Goal: Information Seeking & Learning: Learn about a topic

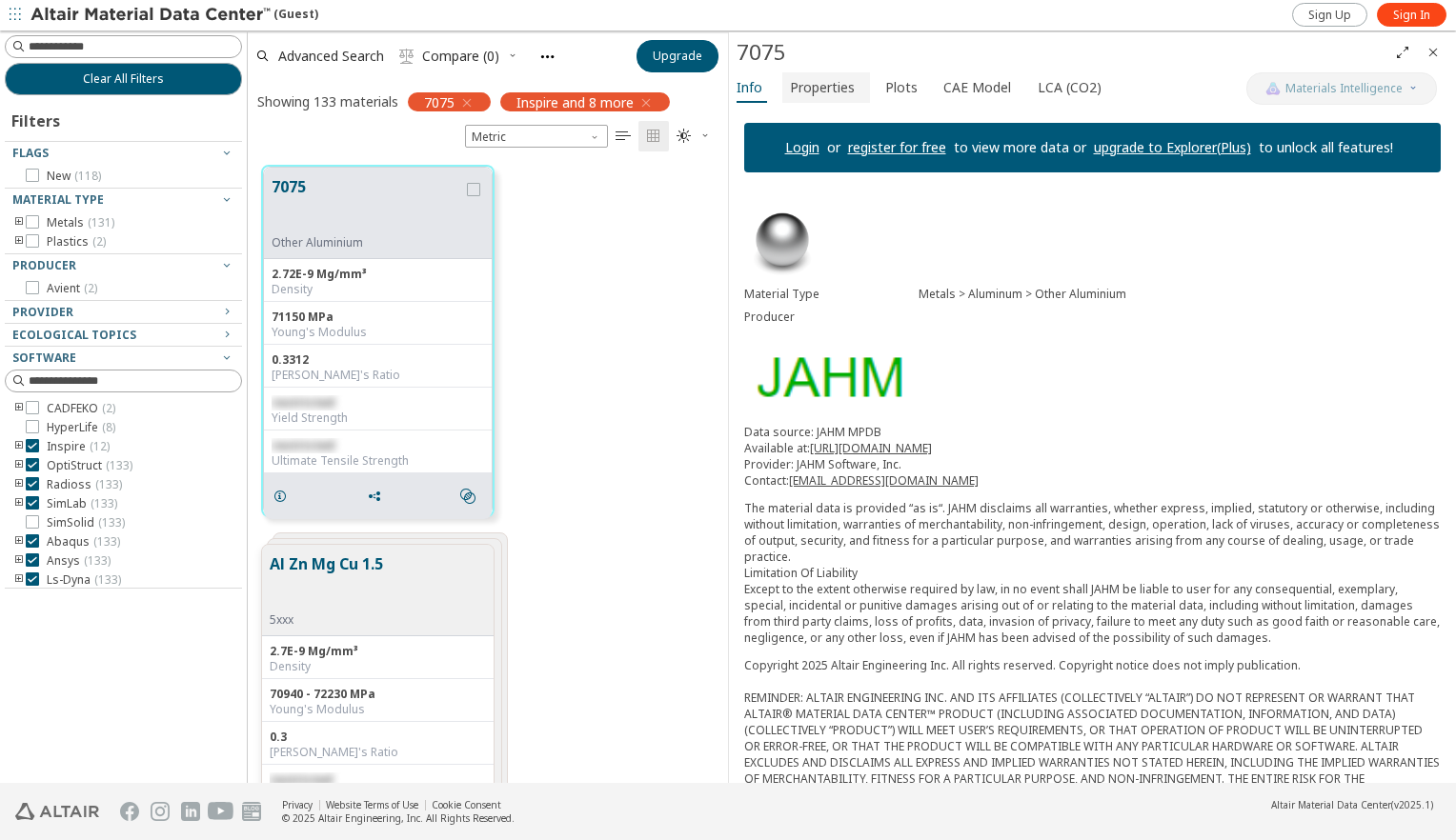
click at [823, 90] on span "Properties" at bounding box center [822, 87] width 64 height 31
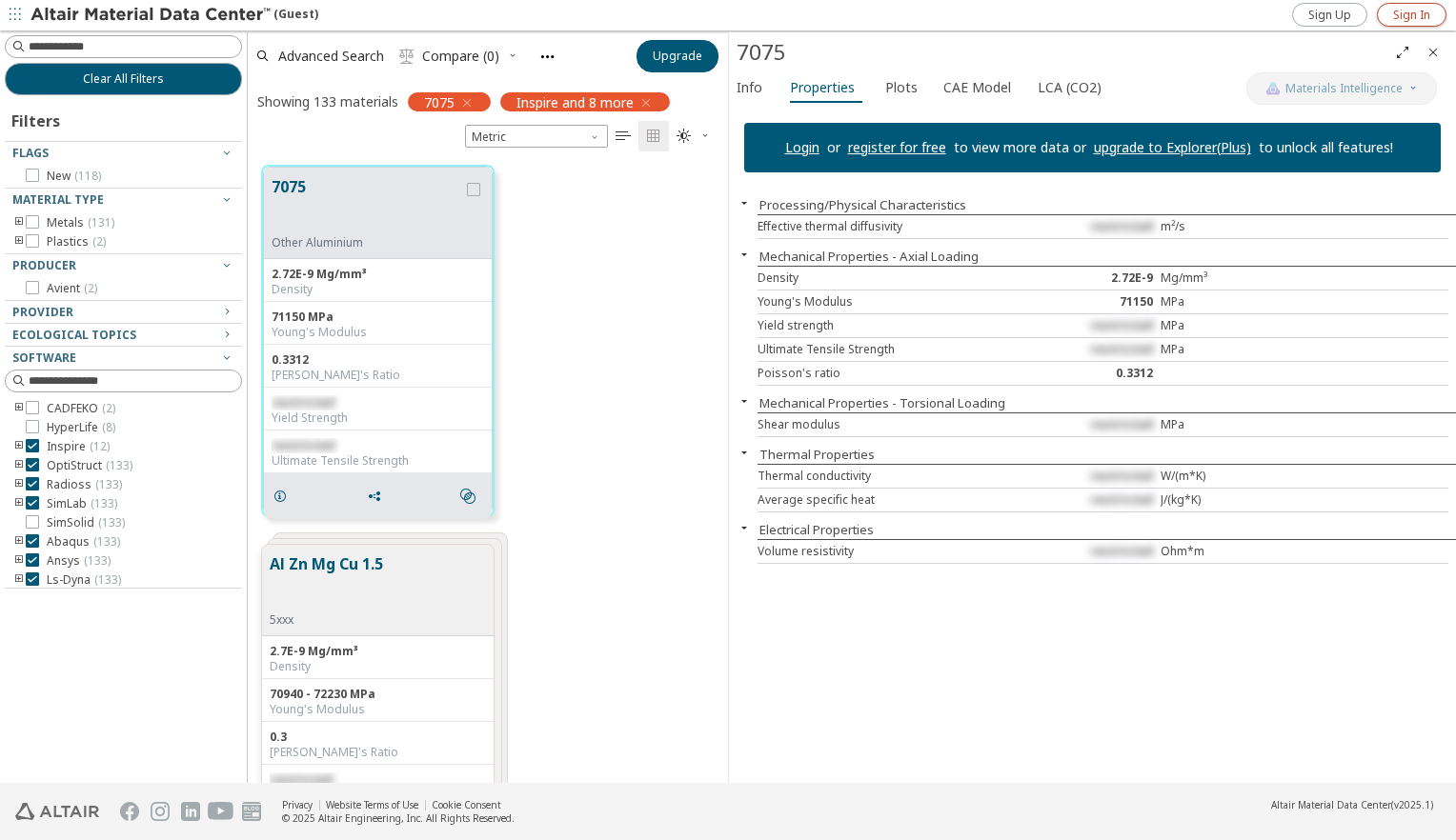
click at [1397, 17] on span "Sign In" at bounding box center [1412, 15] width 37 height 15
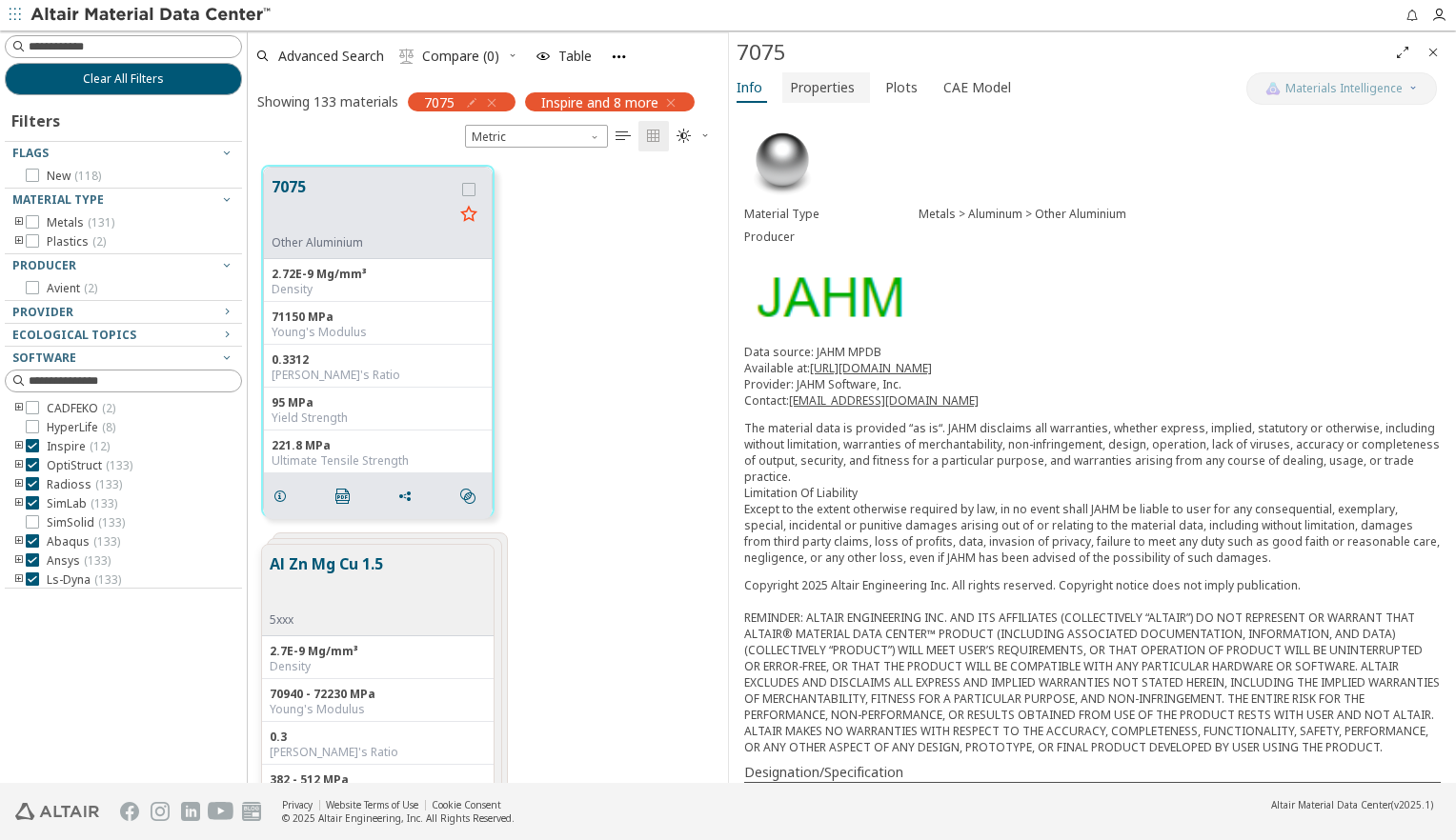
click at [809, 92] on span "Properties" at bounding box center [822, 87] width 64 height 31
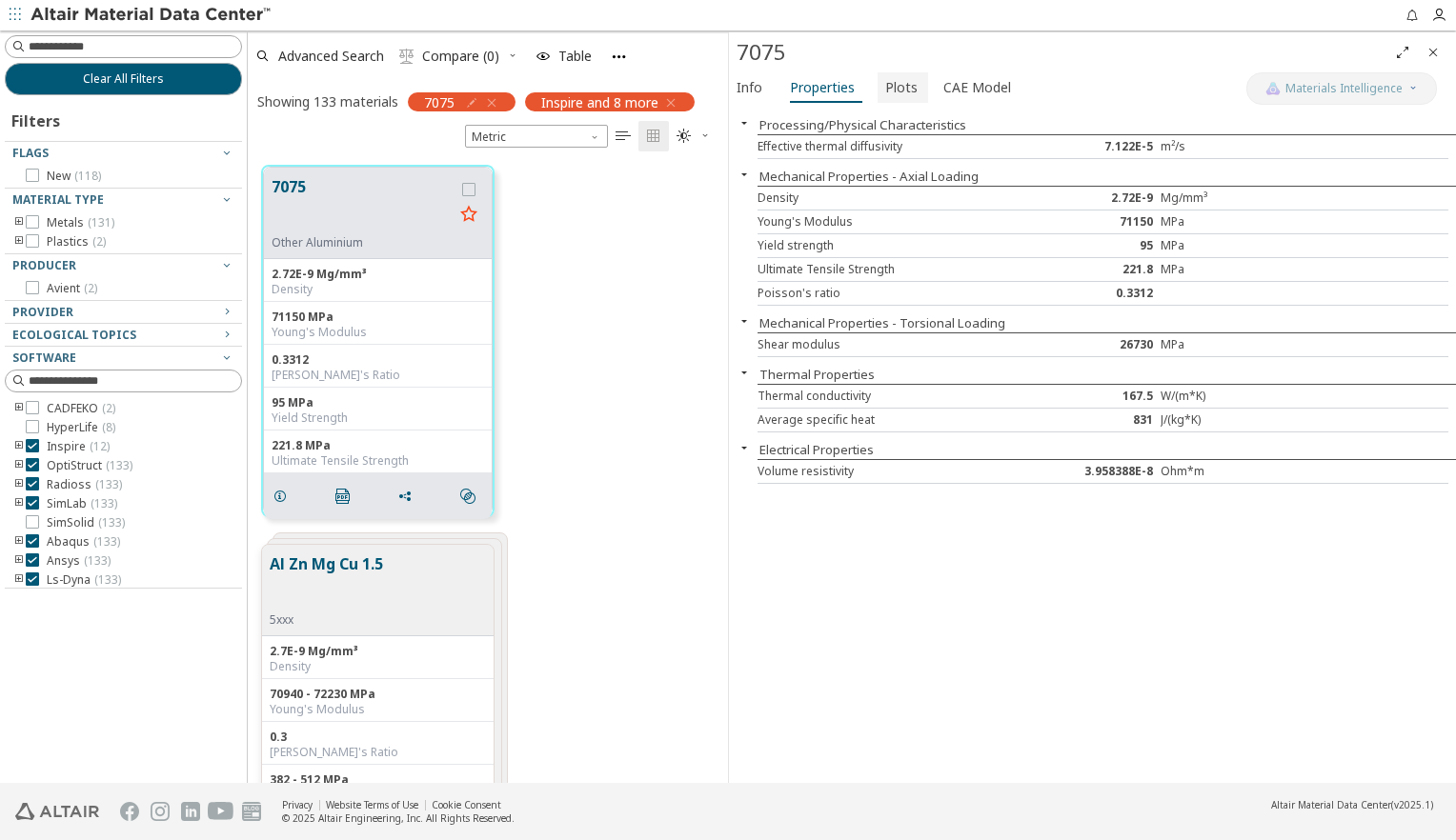
click at [886, 85] on span "Plots" at bounding box center [902, 87] width 33 height 31
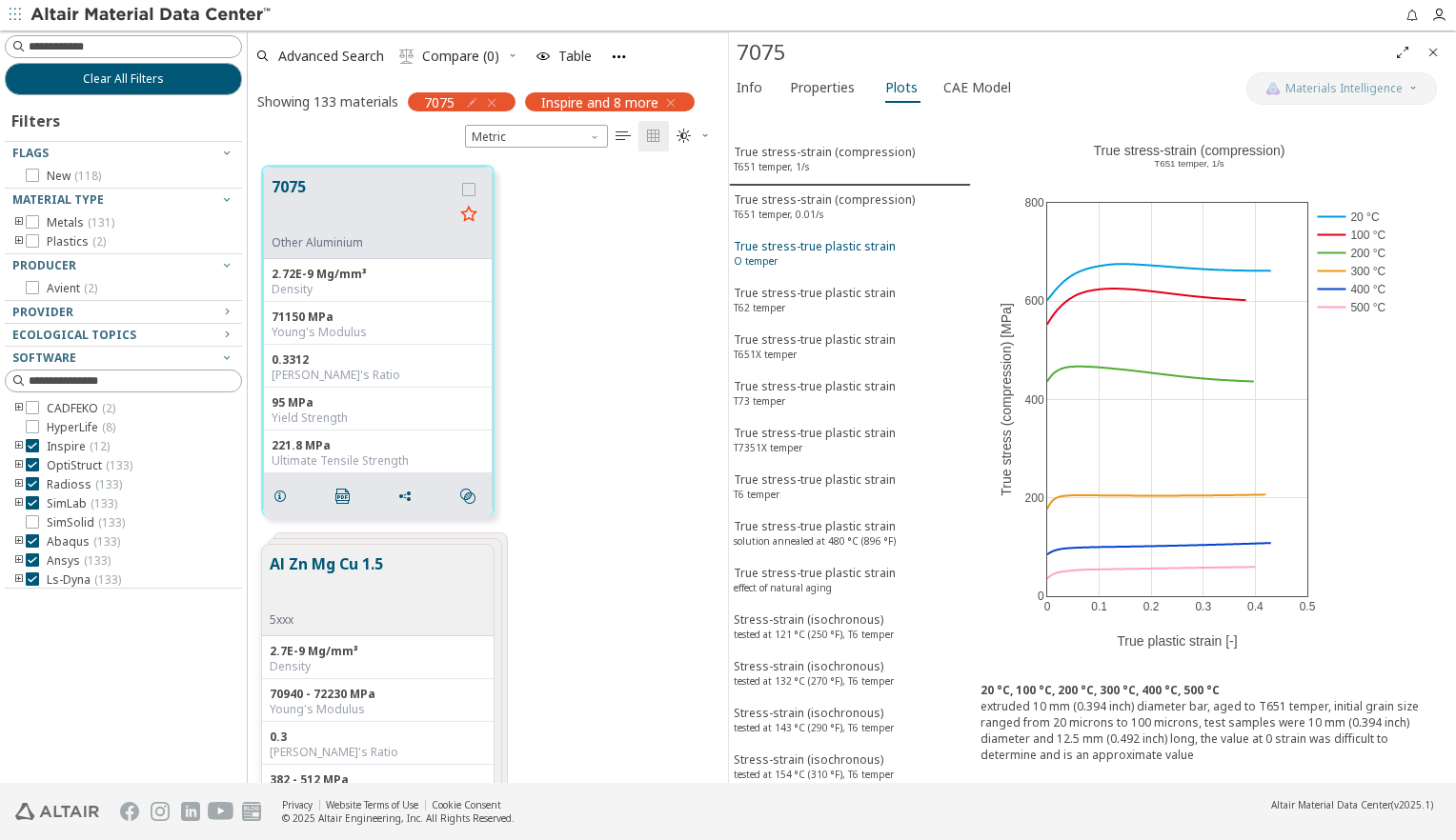
click at [842, 243] on div "True stress-true plastic strain O temper" at bounding box center [814, 255] width 162 height 36
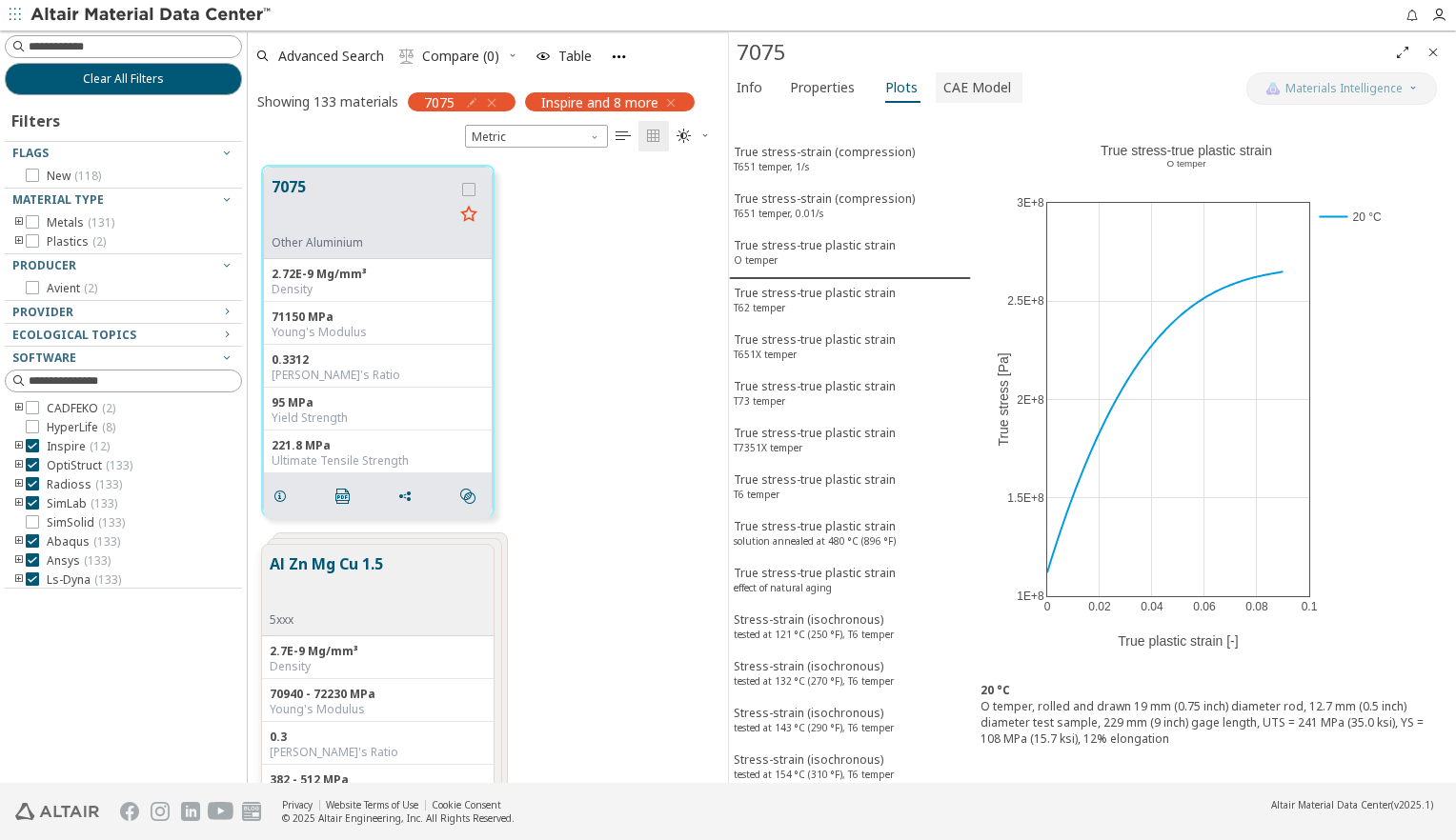
click at [976, 95] on span "CAE Model" at bounding box center [977, 87] width 67 height 31
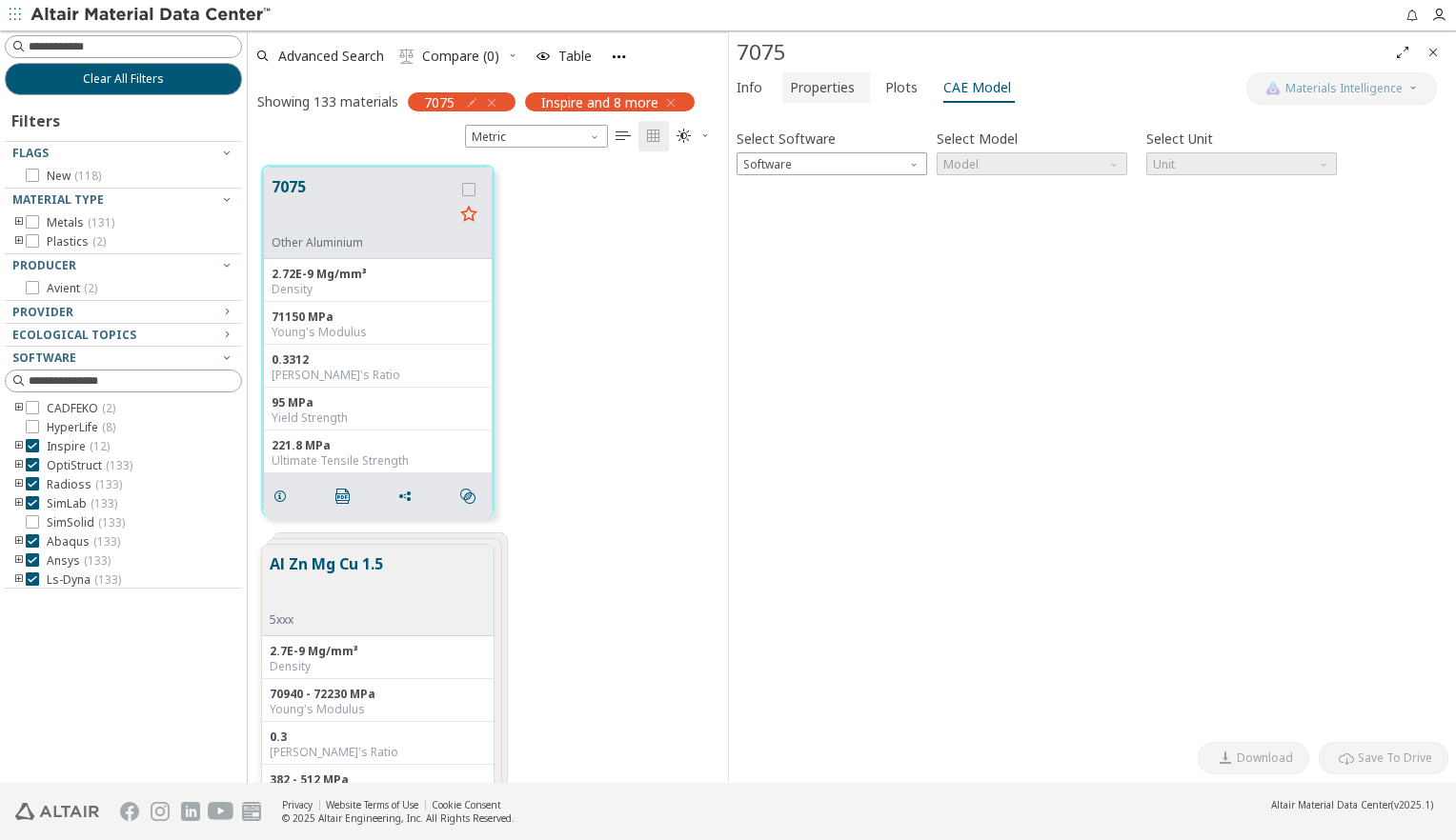
click at [811, 101] on button "Properties" at bounding box center [826, 87] width 87 height 31
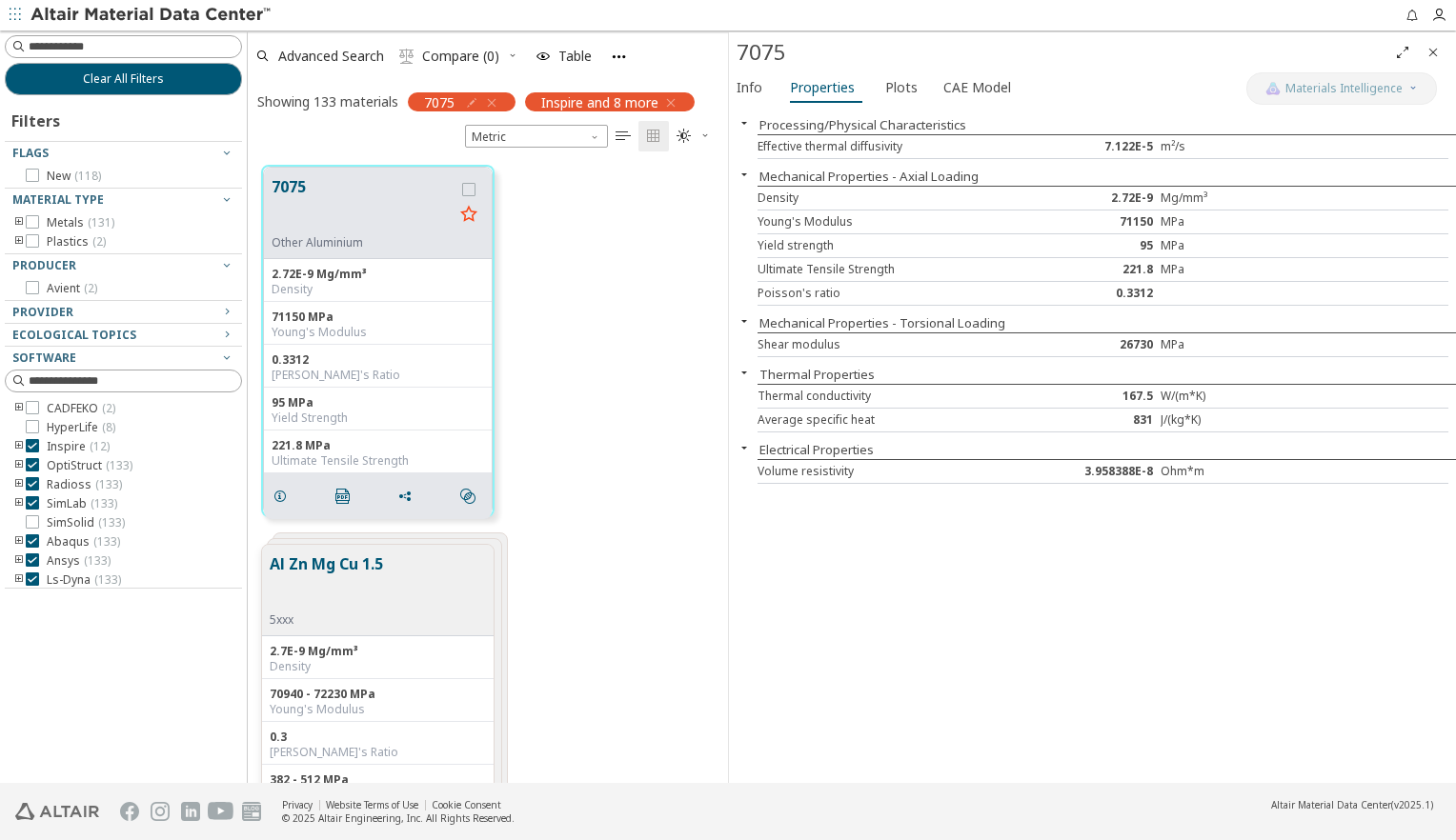
click at [1207, 282] on div "Poisson's ratio 0.3312" at bounding box center [1103, 294] width 691 height 24
click at [747, 320] on icon "button" at bounding box center [744, 321] width 15 height 15
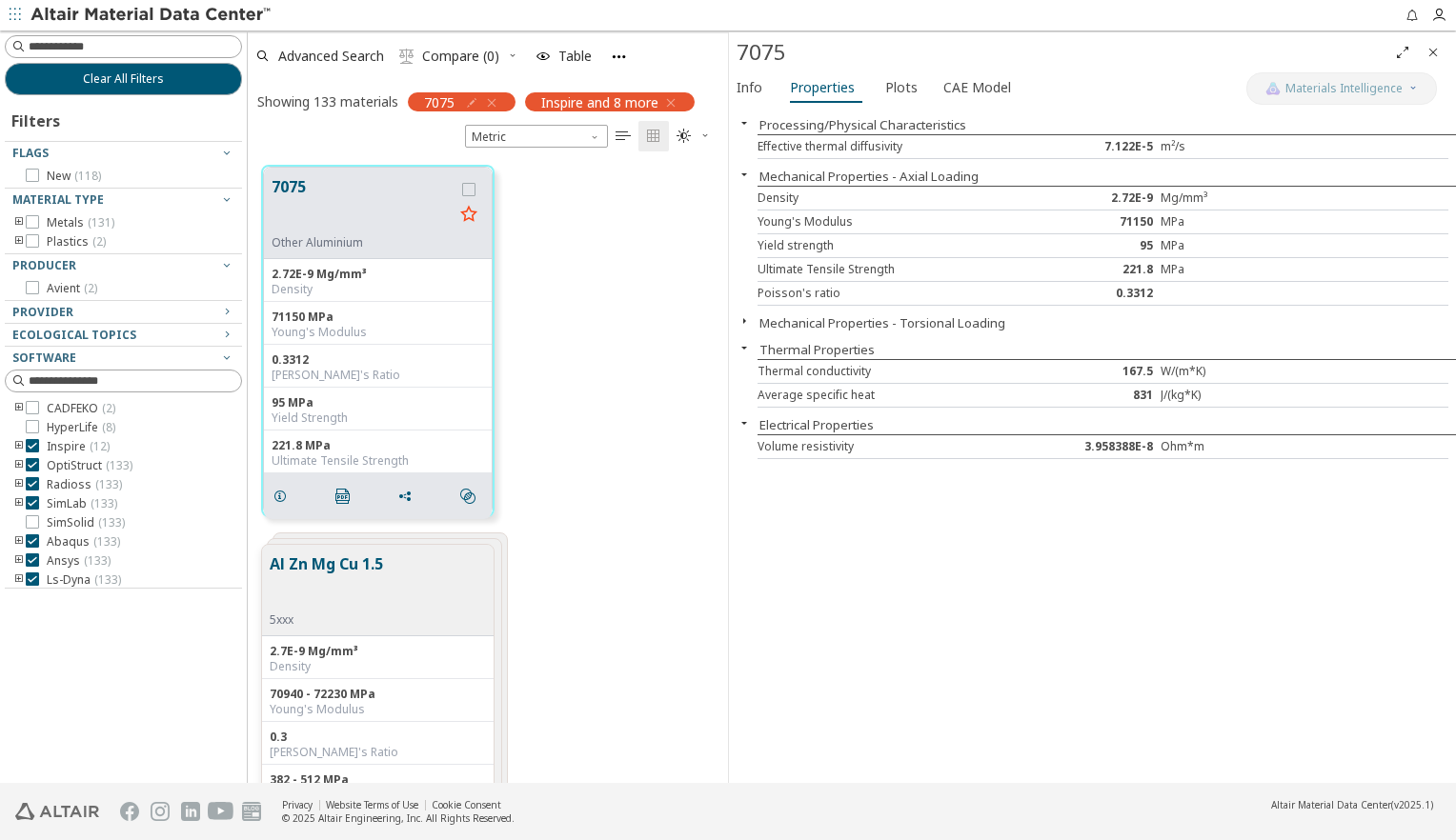
click at [743, 324] on icon "button" at bounding box center [744, 321] width 15 height 15
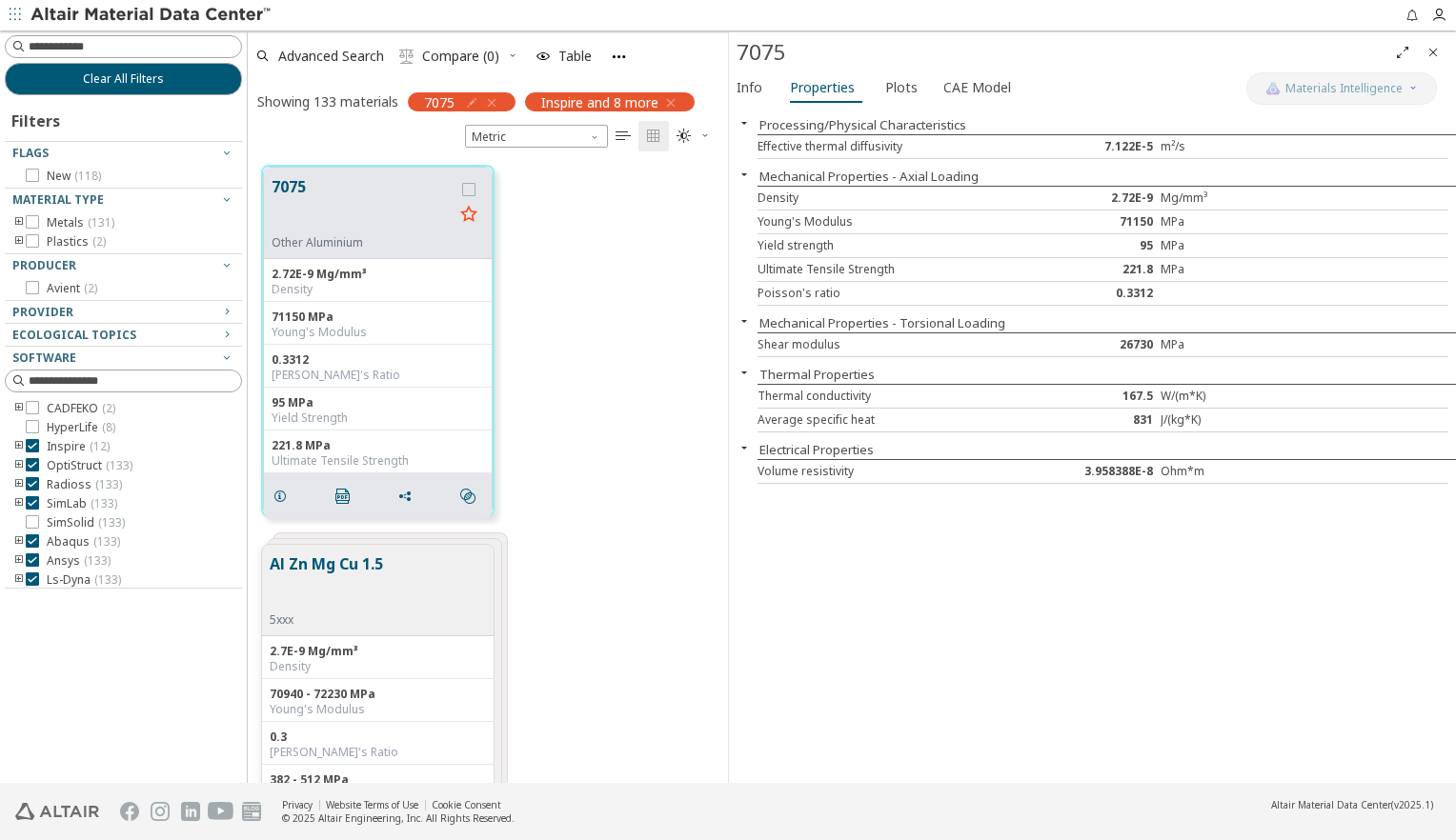
click at [1036, 313] on div "Mechanical Properties - Torsional Loading" at bounding box center [1092, 323] width 727 height 19
click at [906, 82] on span "Plots" at bounding box center [902, 87] width 33 height 31
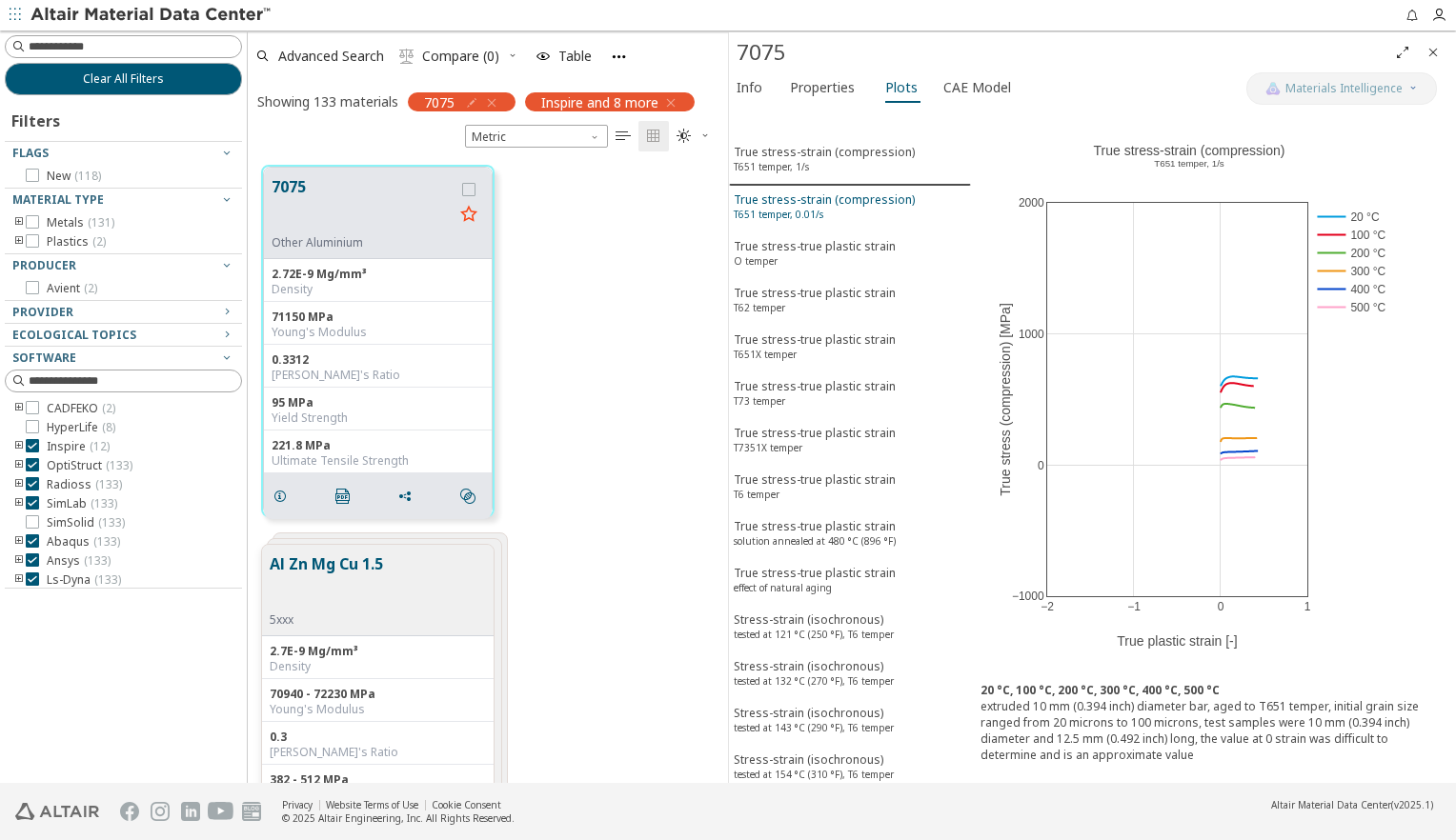
click at [838, 207] on div "True stress-strain (compression) T651 temper, 0.01/s" at bounding box center [824, 208] width 182 height 36
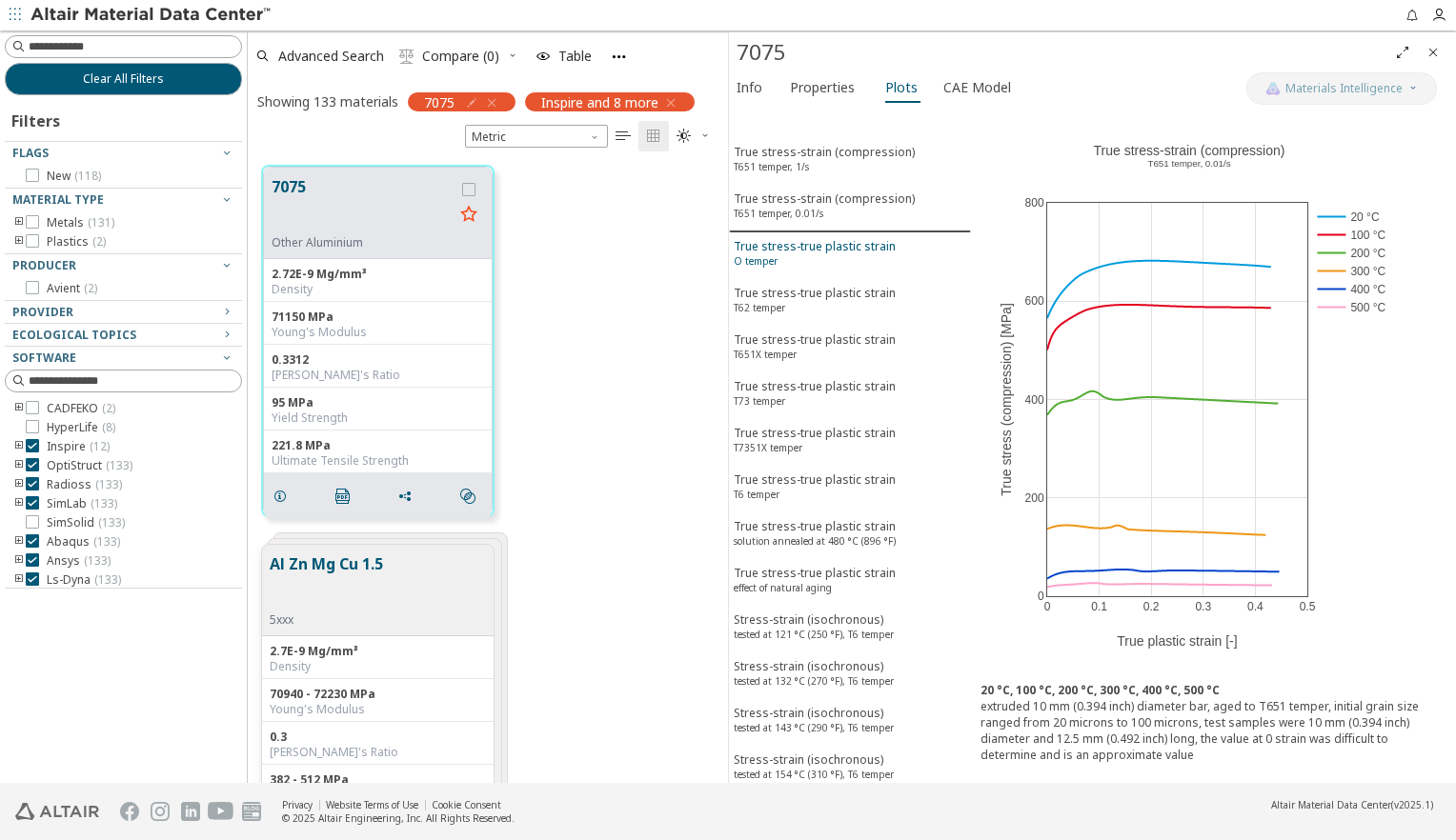
click at [830, 241] on div "True stress-true plastic strain O temper" at bounding box center [814, 255] width 162 height 36
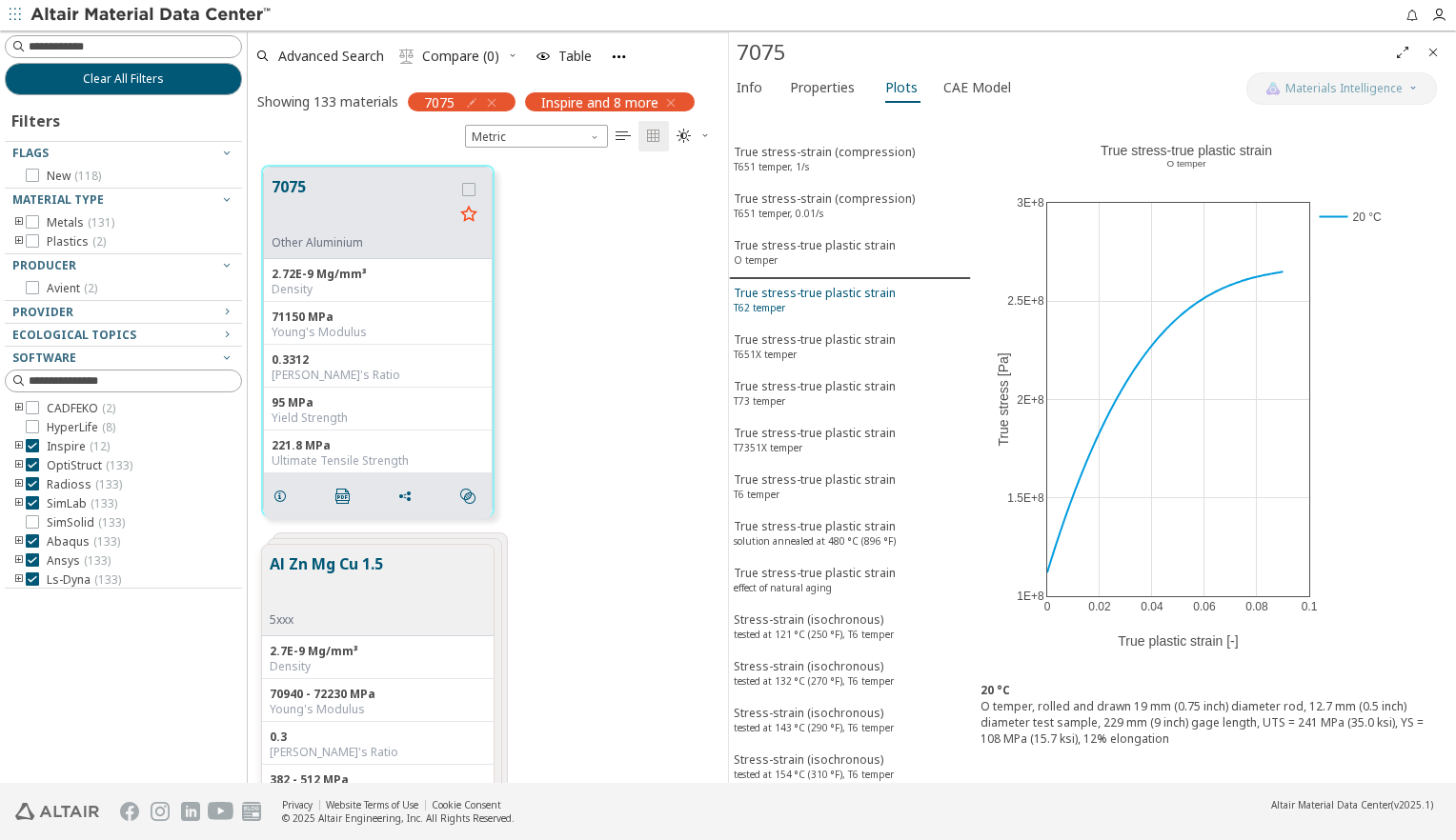
click at [829, 285] on div "True stress-true plastic strain T62 temper" at bounding box center [814, 302] width 162 height 36
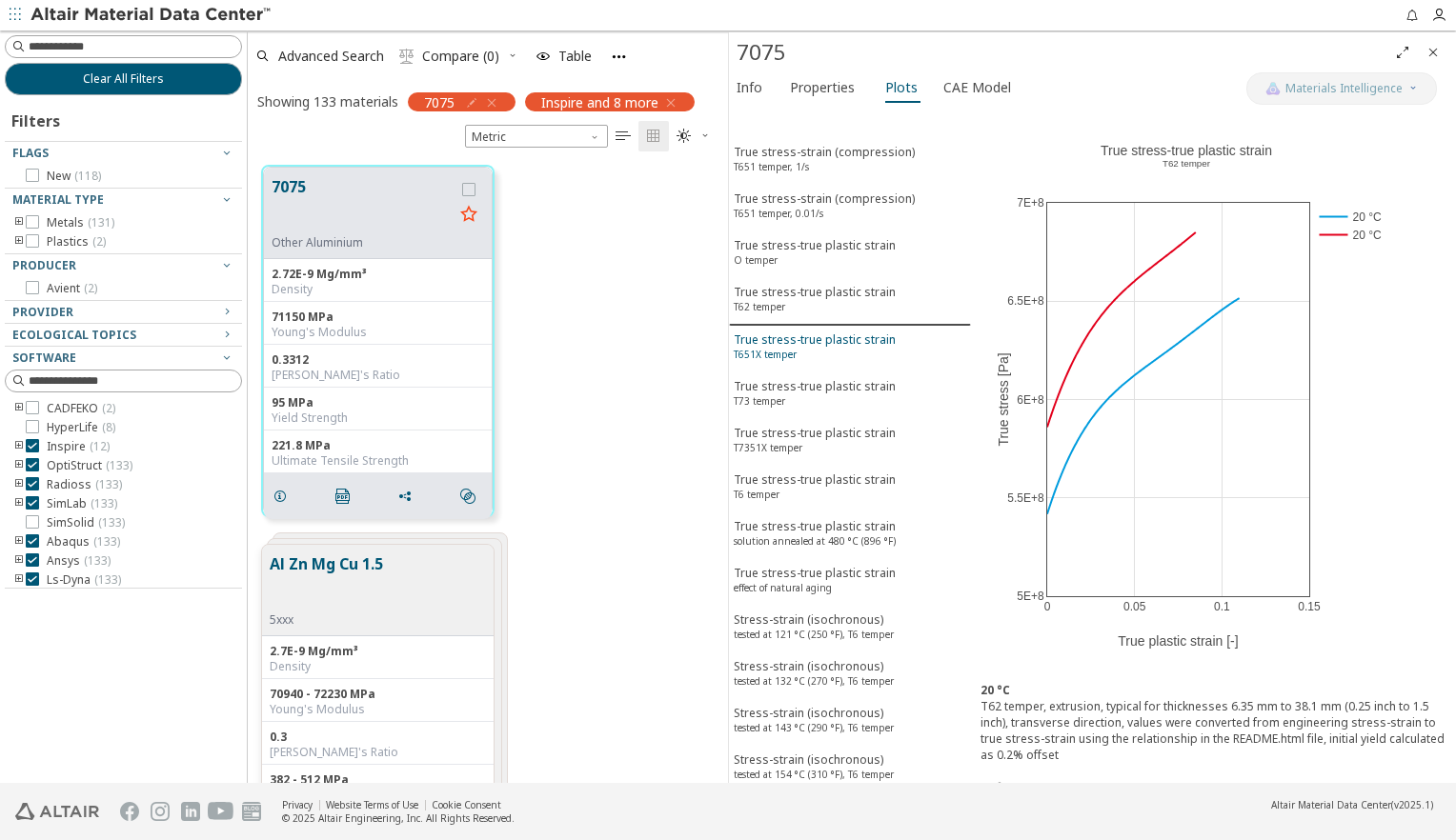
click at [828, 331] on div "True stress-true plastic strain T651X temper" at bounding box center [814, 348] width 162 height 36
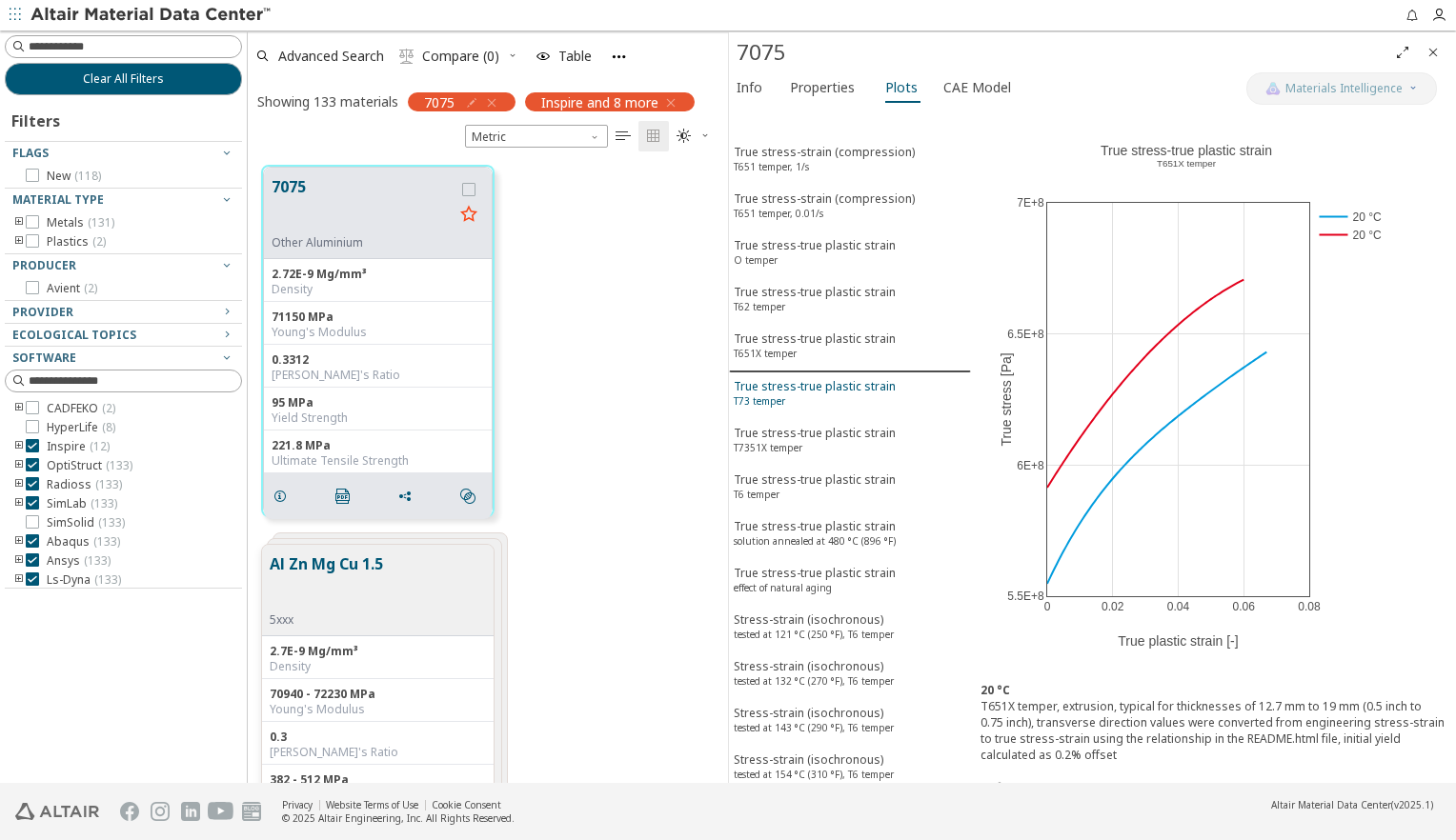
click at [813, 378] on div "True stress-true plastic strain T73 temper" at bounding box center [814, 396] width 162 height 36
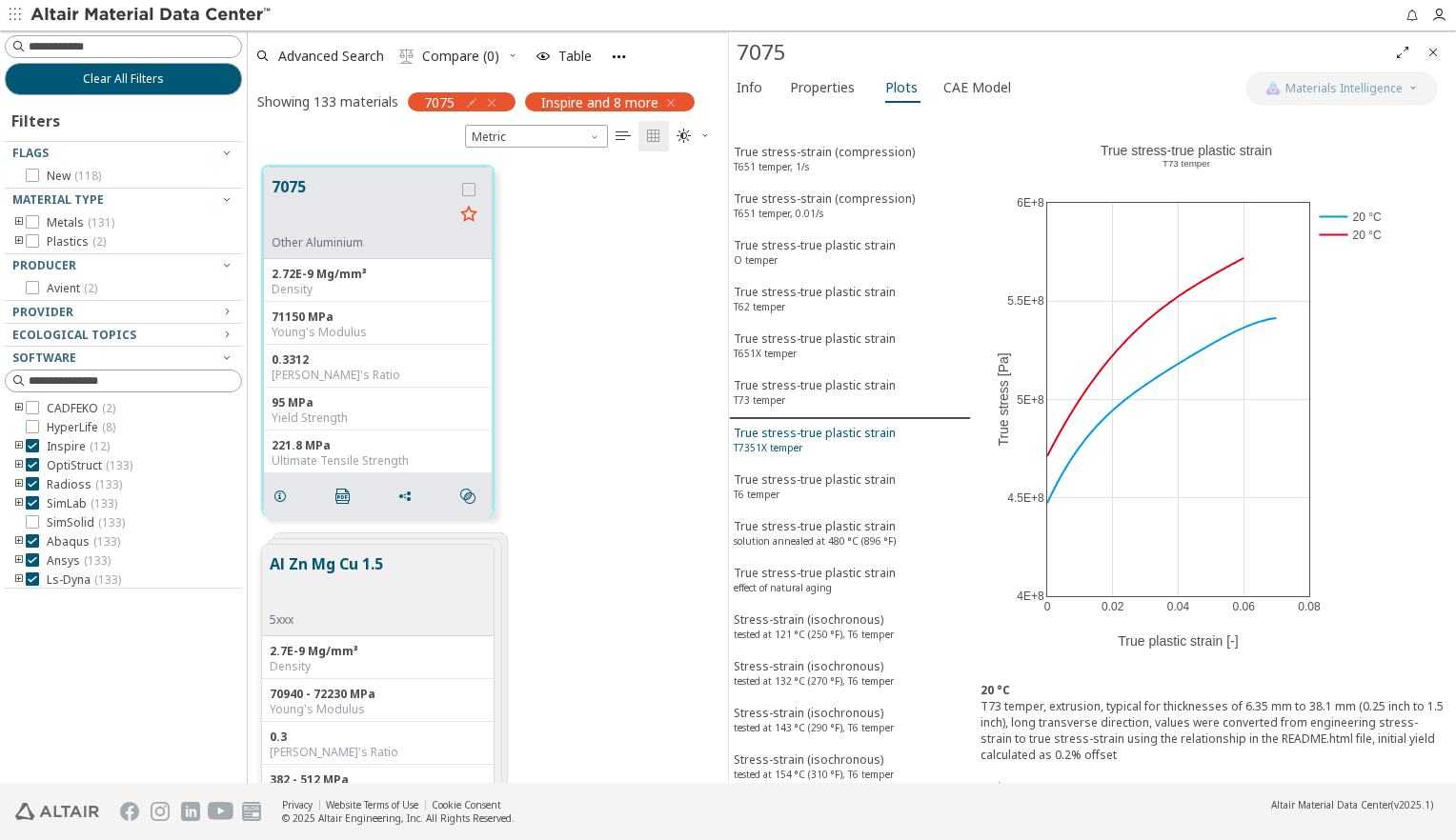
click at [802, 425] on div "True stress-true plastic strain T7351X temper" at bounding box center [814, 443] width 162 height 36
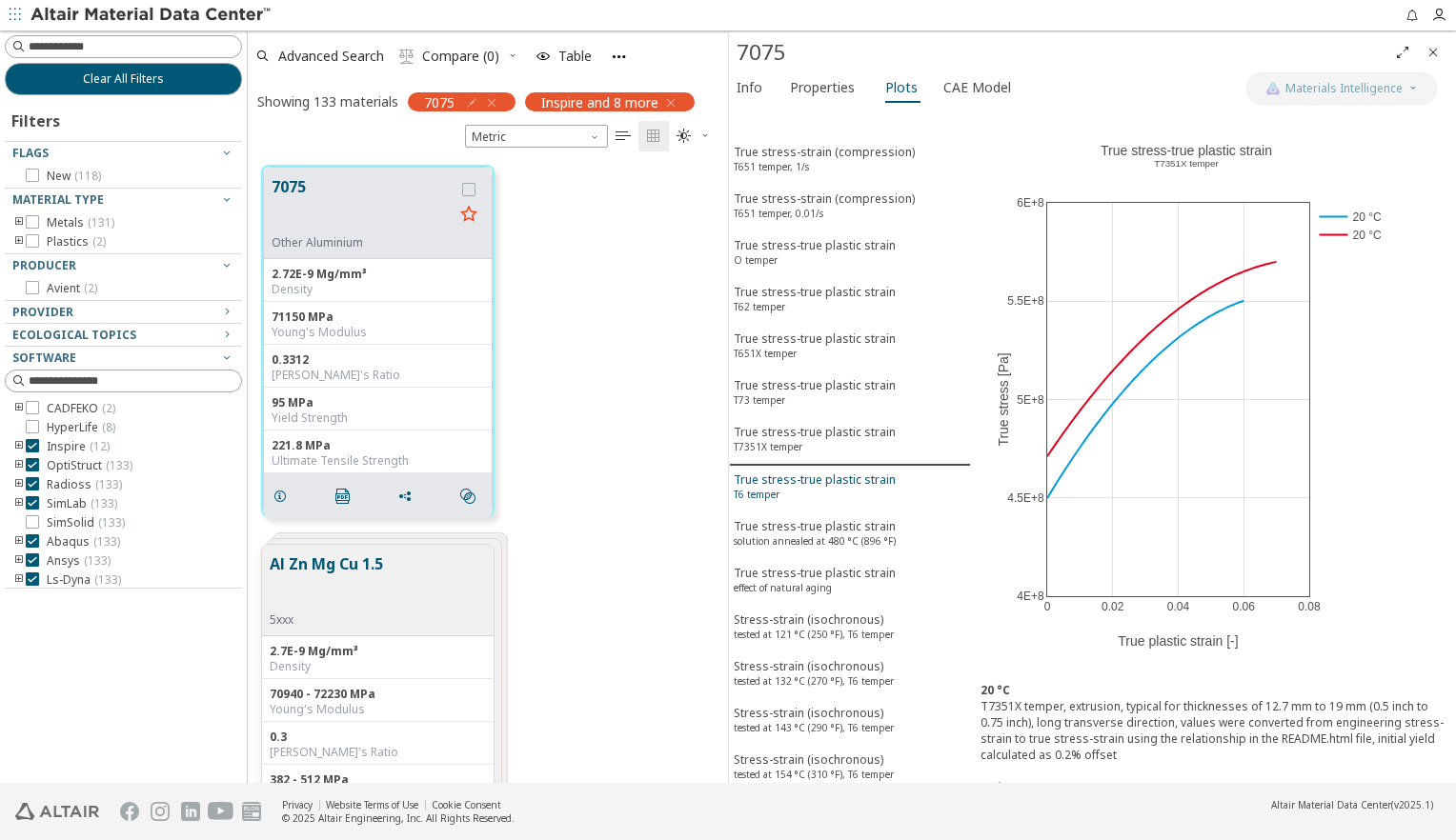
click at [801, 471] on div "True stress-true plastic strain T6 temper" at bounding box center [814, 489] width 162 height 36
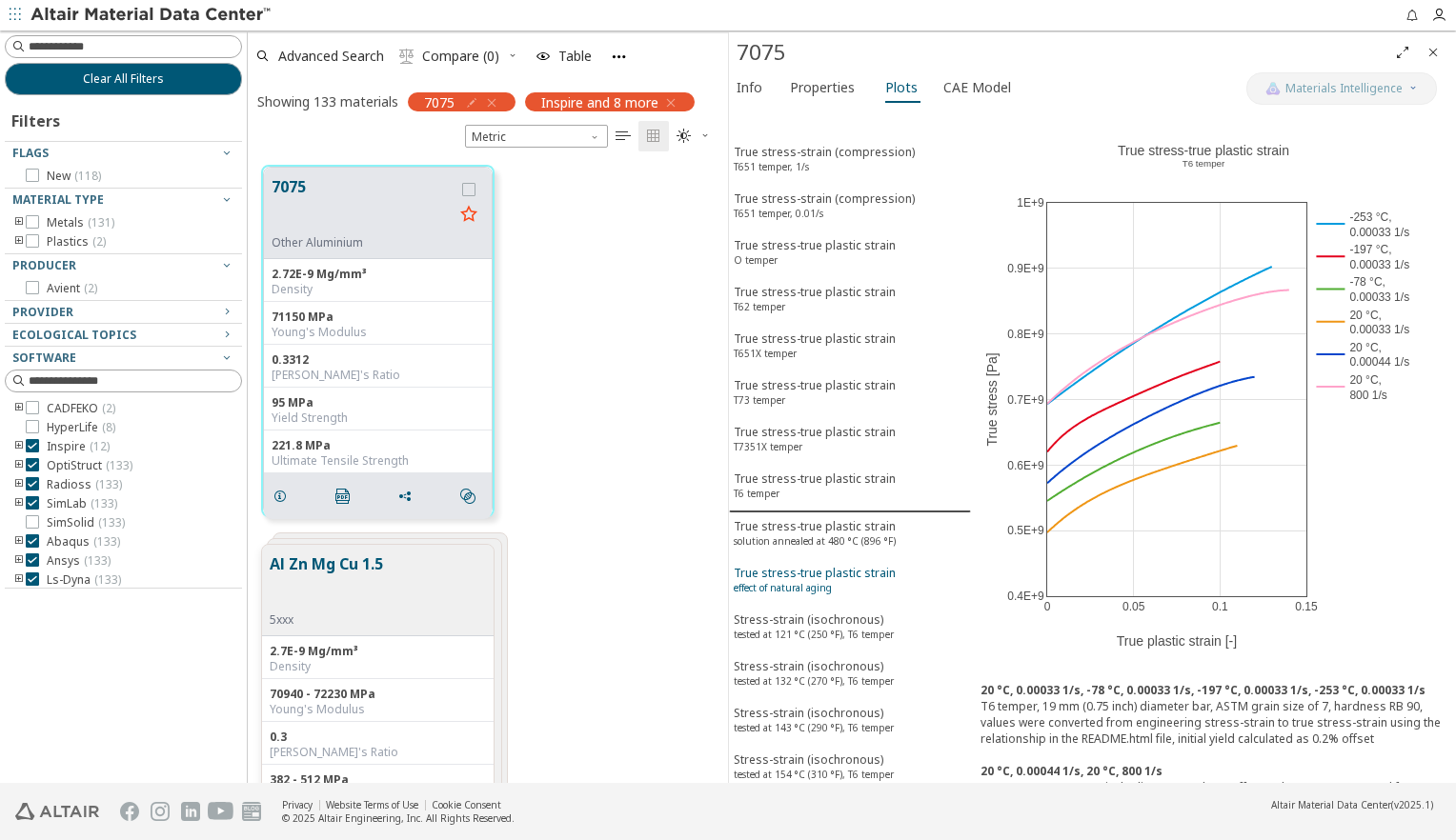
click at [799, 581] on sup "effect of natural aging" at bounding box center [783, 588] width 98 height 13
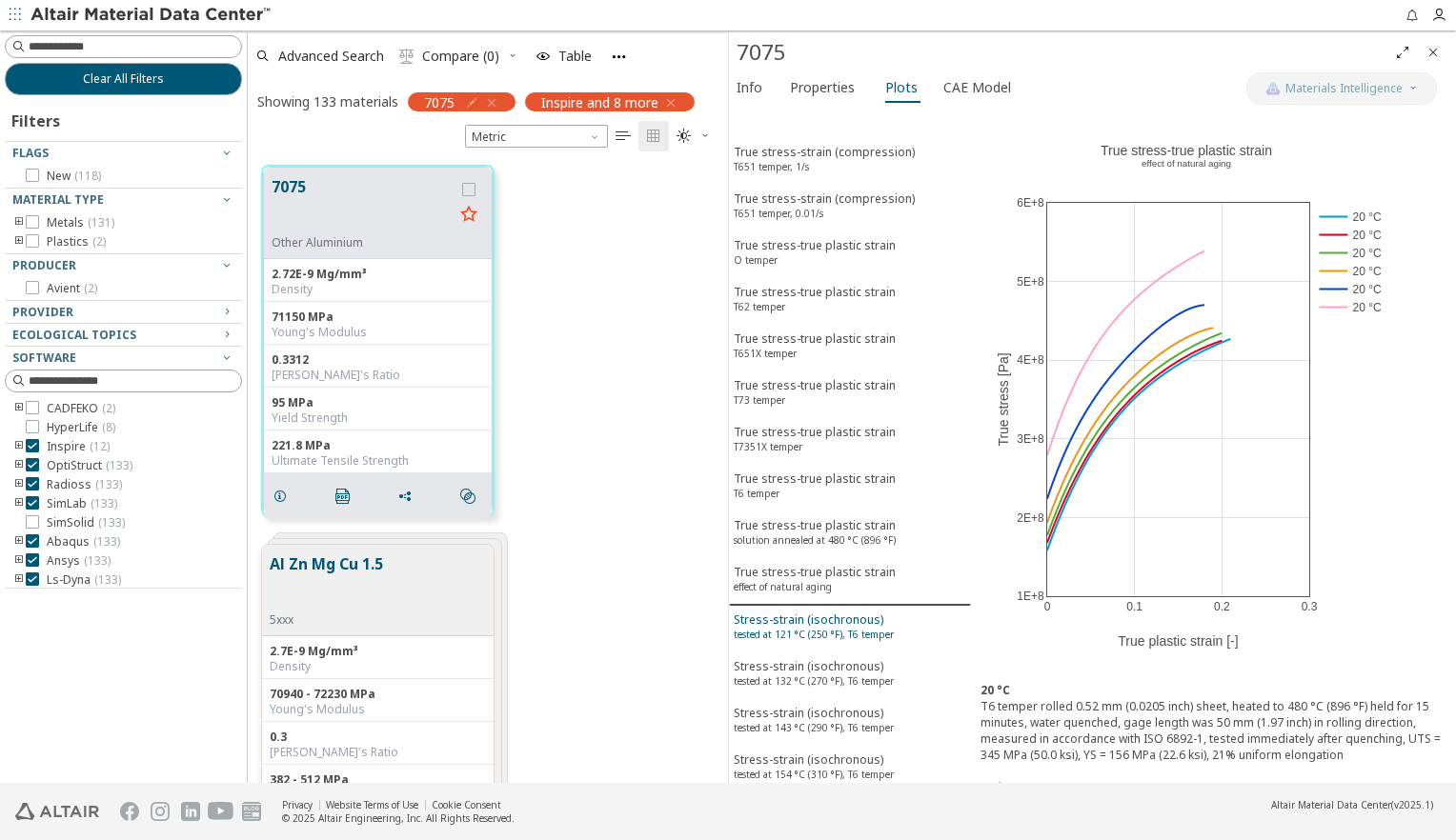
click at [836, 628] on sup "tested at 121 °C (250 °F), T6 temper" at bounding box center [813, 635] width 160 height 13
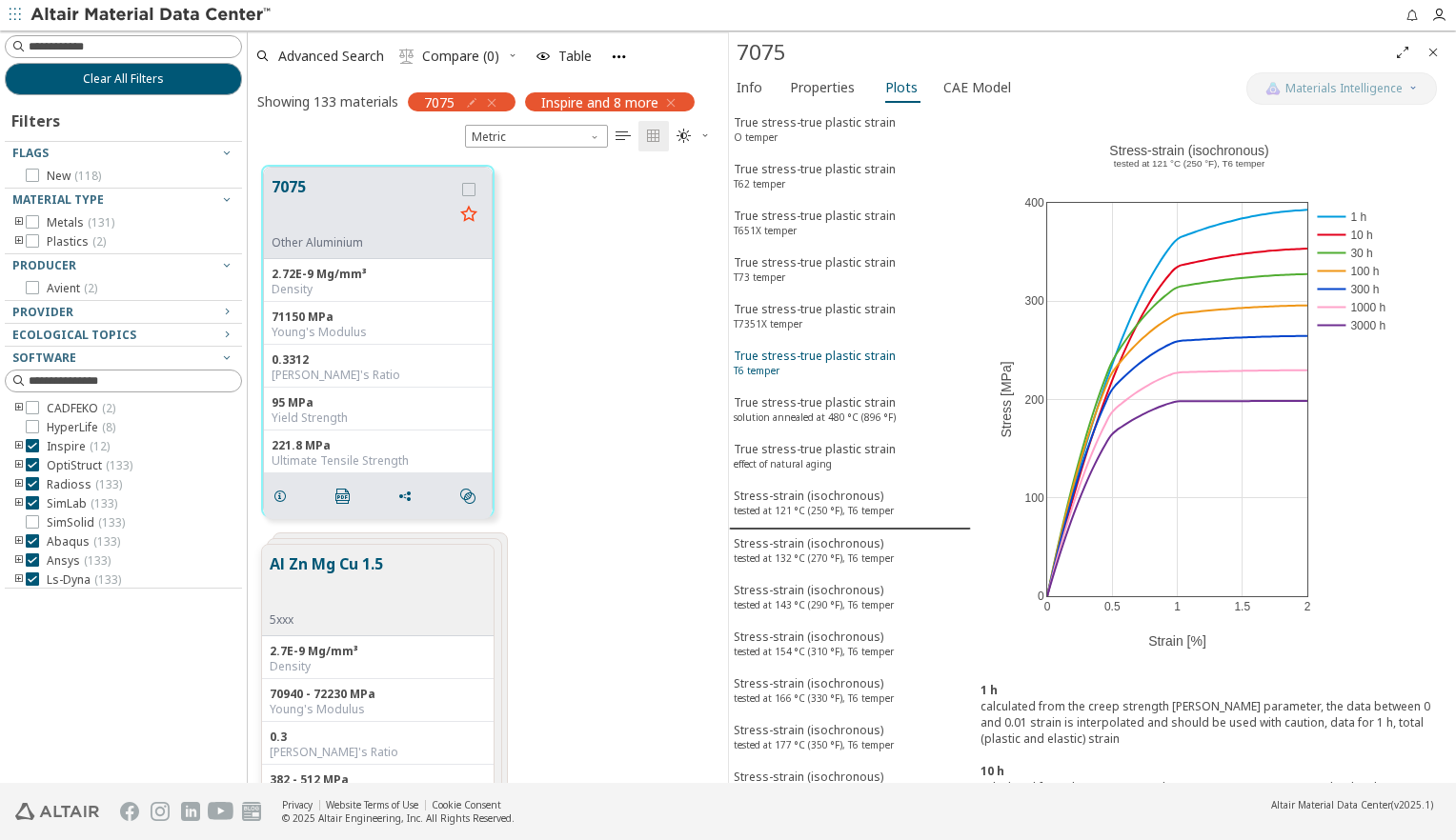
scroll to position [158, 0]
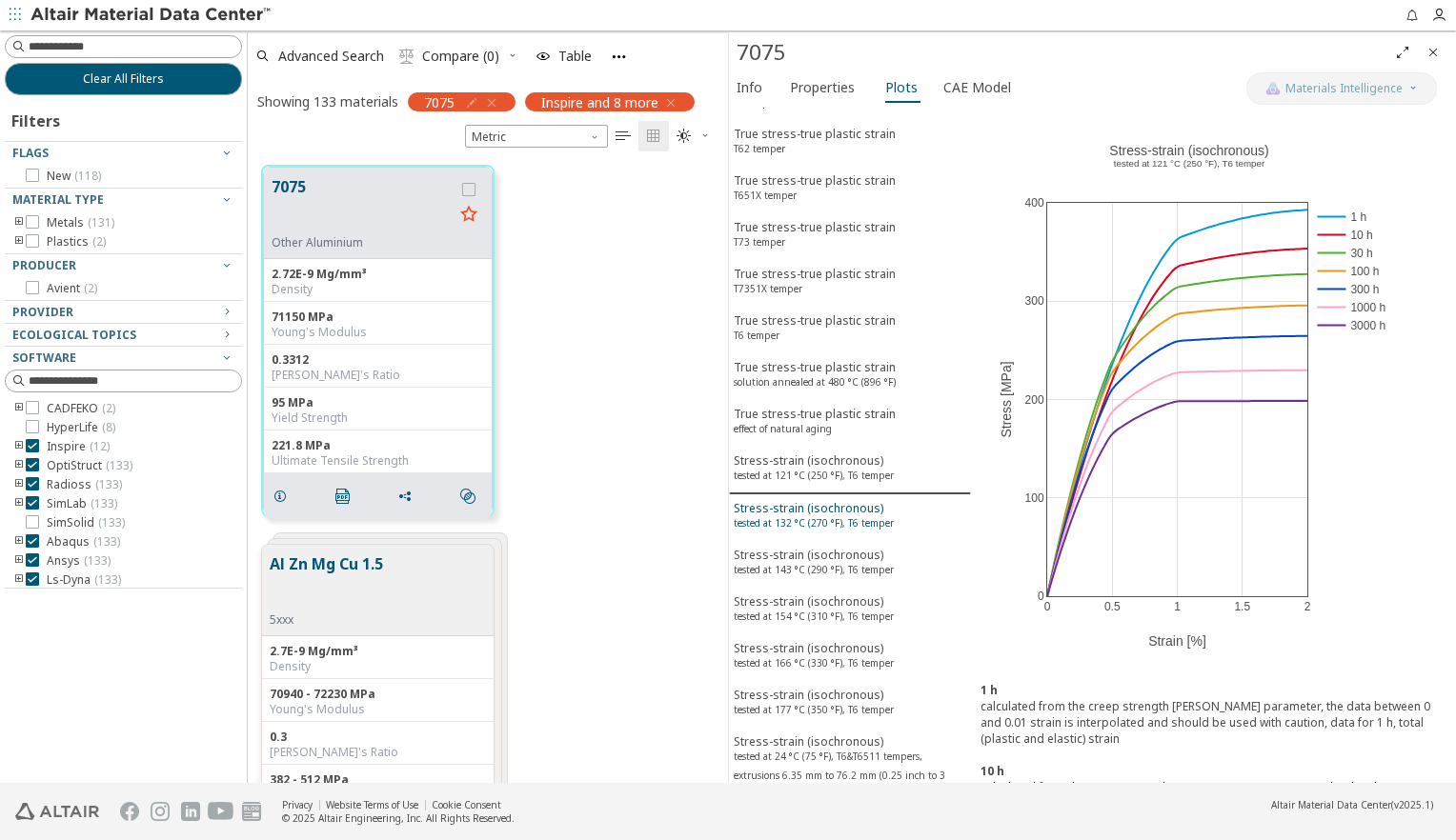
drag, startPoint x: 858, startPoint y: 473, endPoint x: 846, endPoint y: 502, distance: 31.4
click at [857, 500] on div "Stress-strain (isochronous) tested at 132 °C (270 °F), T6 temper" at bounding box center [813, 517] width 160 height 36
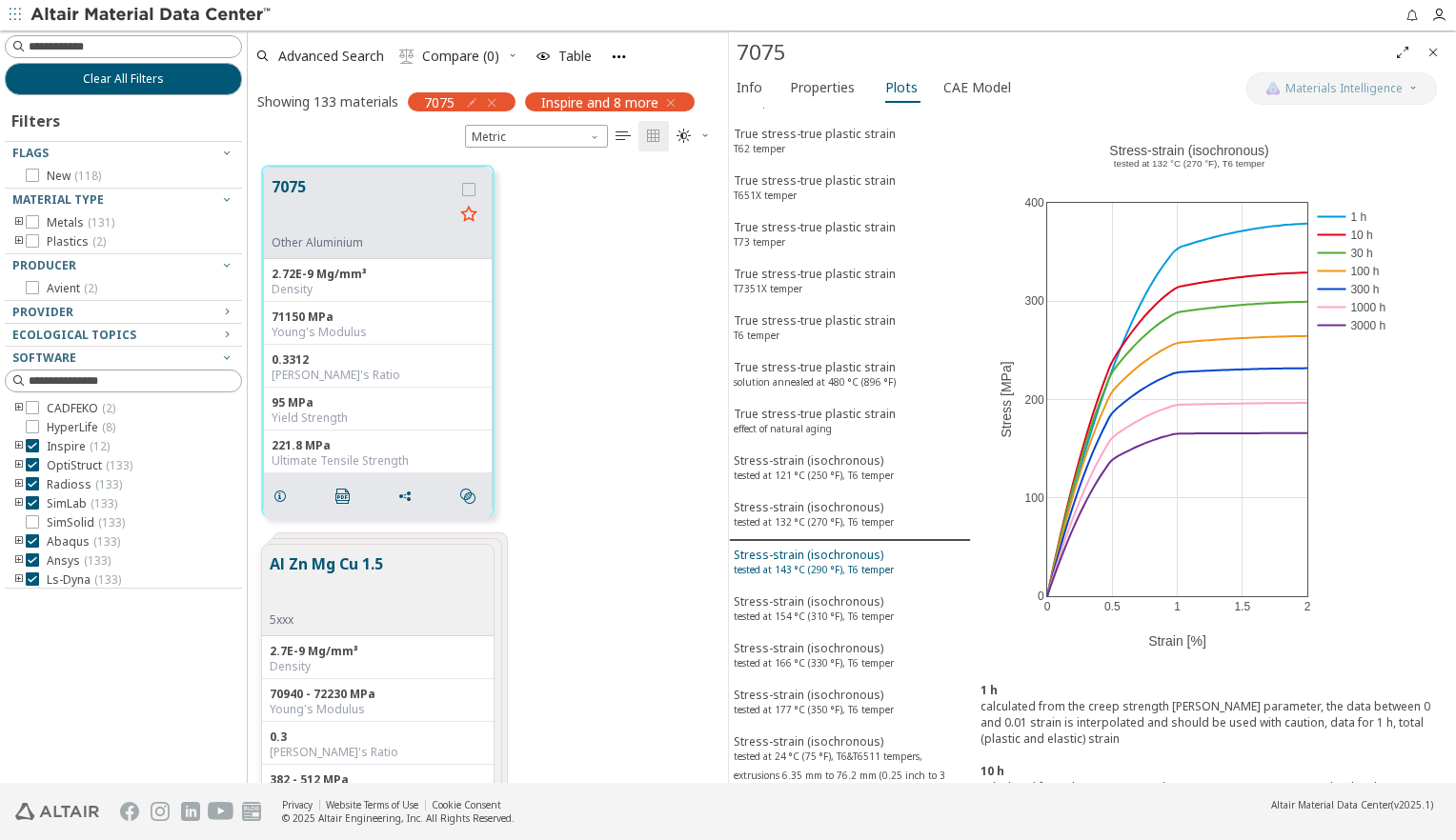
click at [831, 563] on sup "tested at 143 °C (290 °F), T6 temper" at bounding box center [813, 569] width 160 height 13
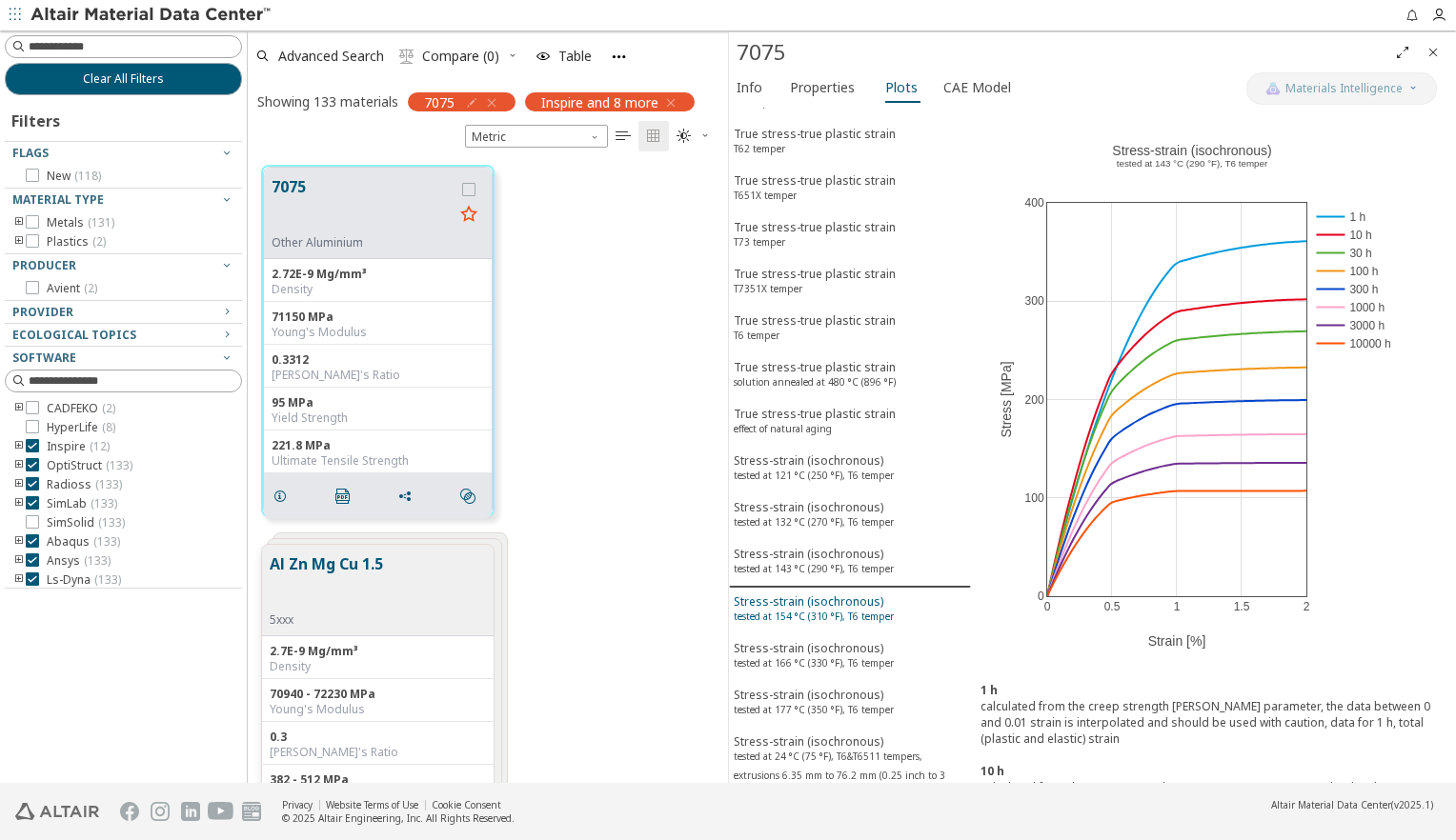
click at [831, 610] on sup "tested at 154 °C (310 °F), T6 temper" at bounding box center [813, 616] width 160 height 13
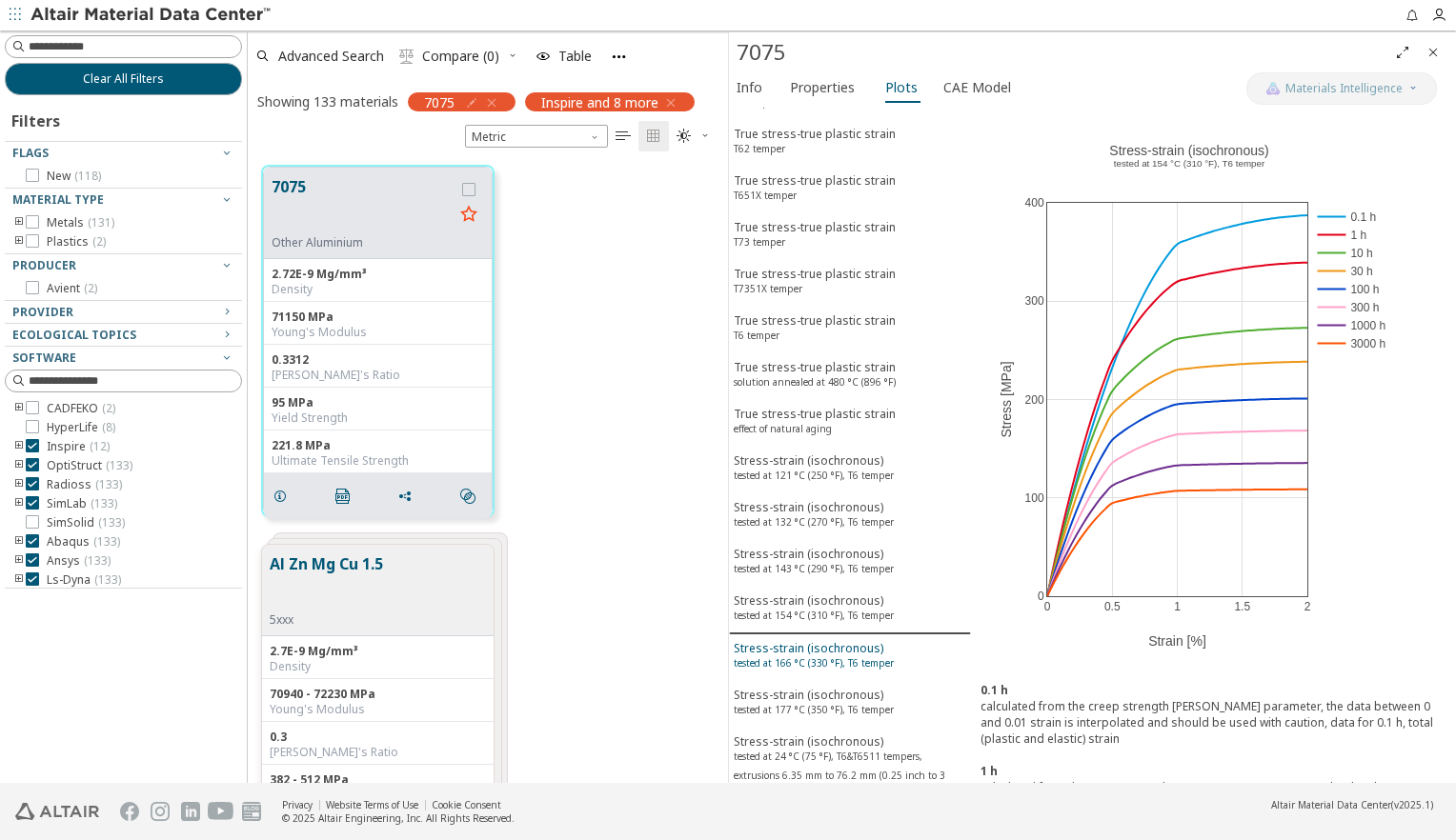
click at [831, 640] on div "Stress-strain (isochronous) tested at 166 °C (330 °F), T6 temper" at bounding box center [813, 658] width 160 height 36
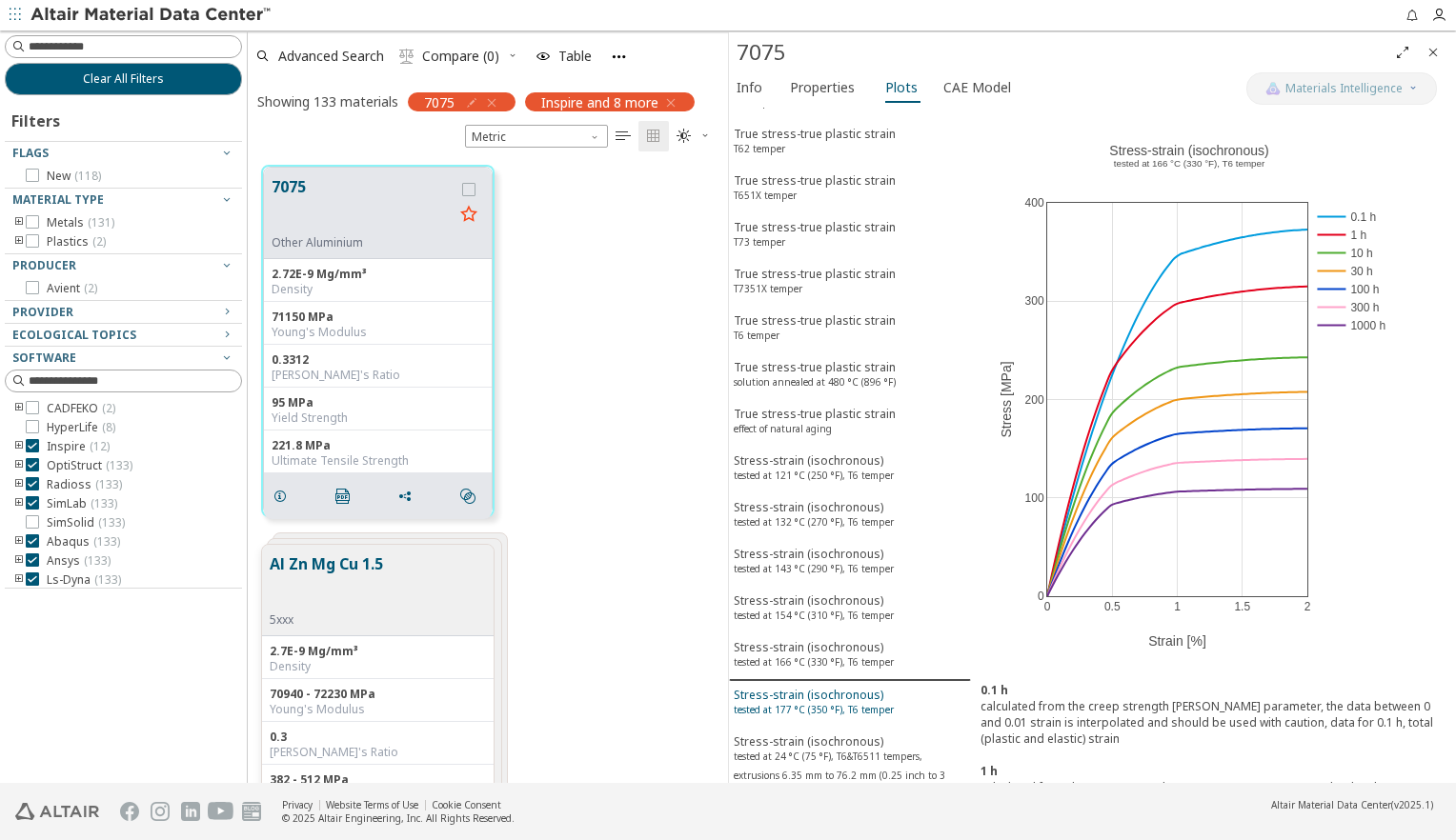
click at [829, 703] on sup "tested at 177 °C (350 °F), T6 temper" at bounding box center [813, 709] width 160 height 13
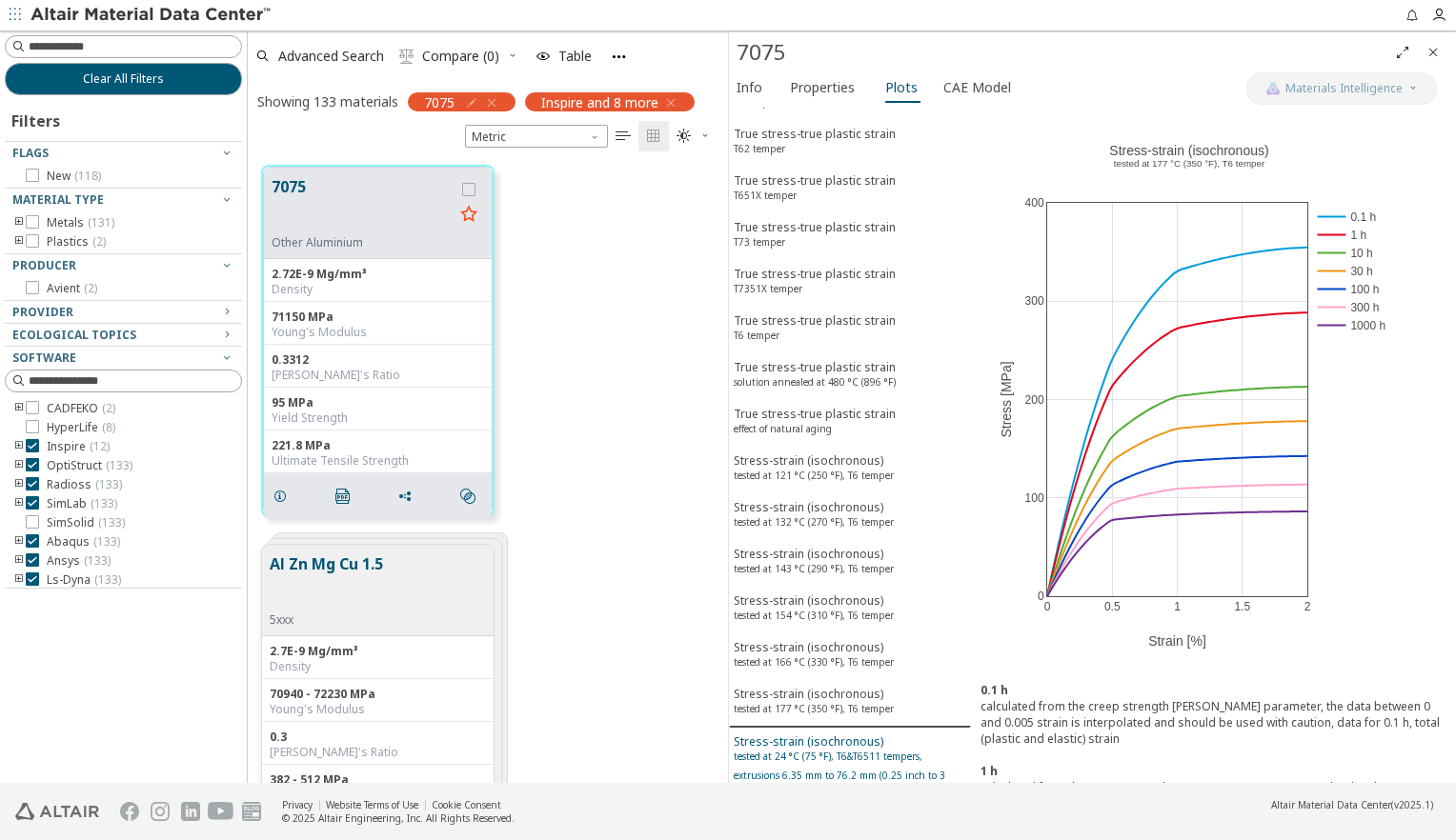
click at [812, 733] on div "Stress-strain (isochronous) tested at 24 °C (75 °F), T6&T6511 tempers, extrusio…" at bounding box center [850, 770] width 232 height 73
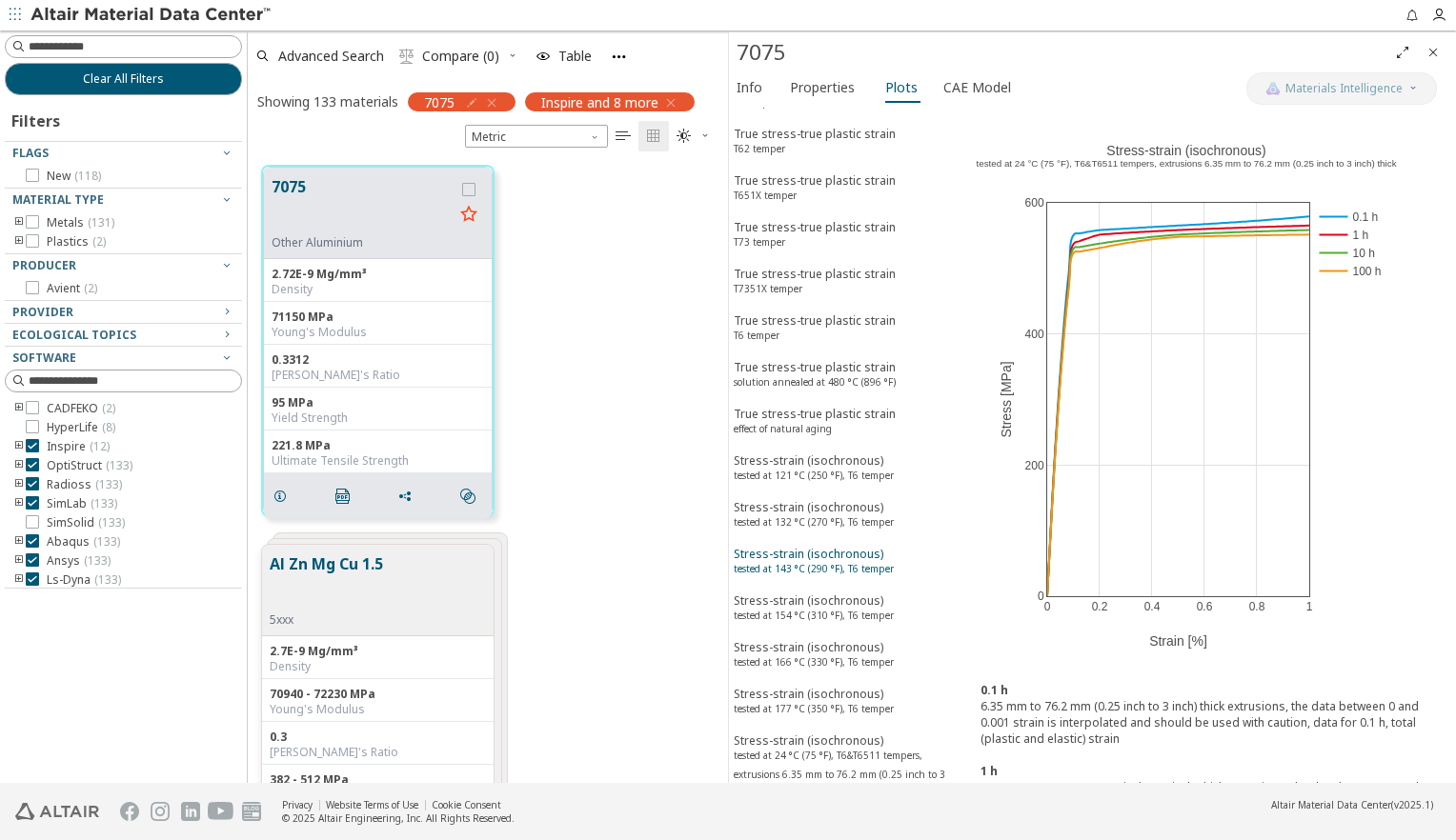
scroll to position [317, 0]
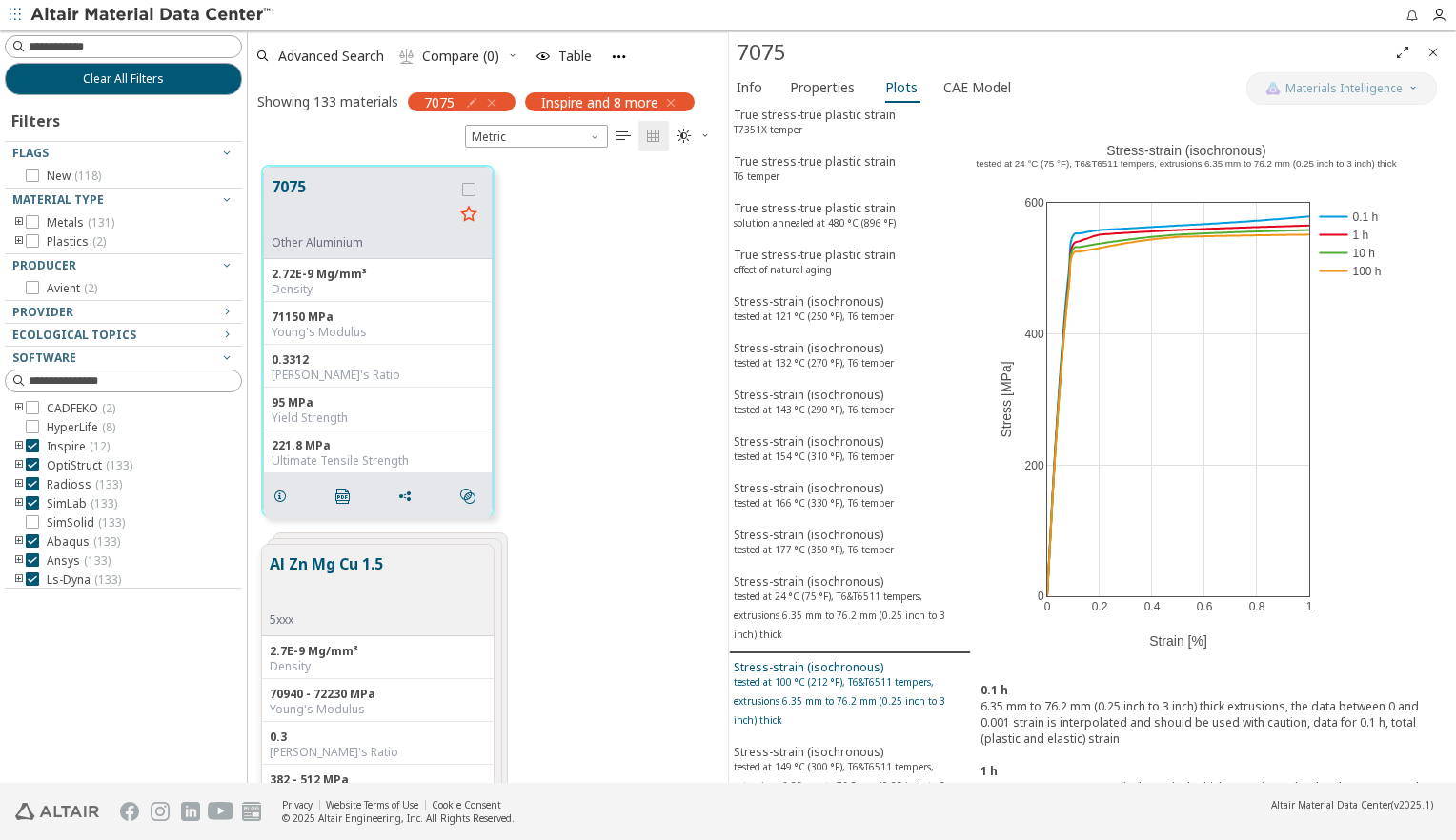
click at [821, 676] on sup "tested at 100 °C (212 °F), T6&T6511 tempers, extrusions 6.35 mm to 76.2 mm (0.2…" at bounding box center [839, 702] width 211 height 52
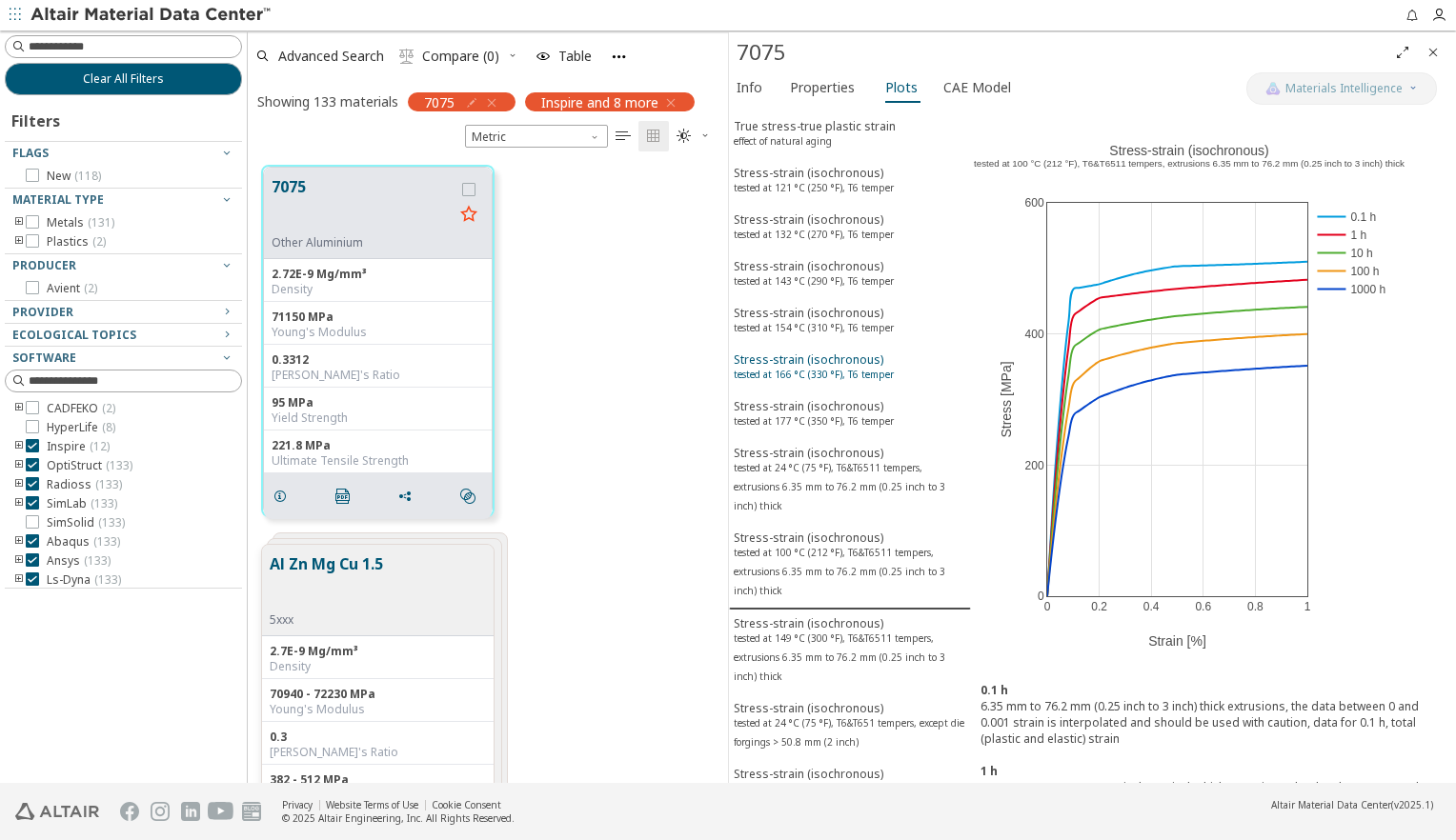
scroll to position [476, 0]
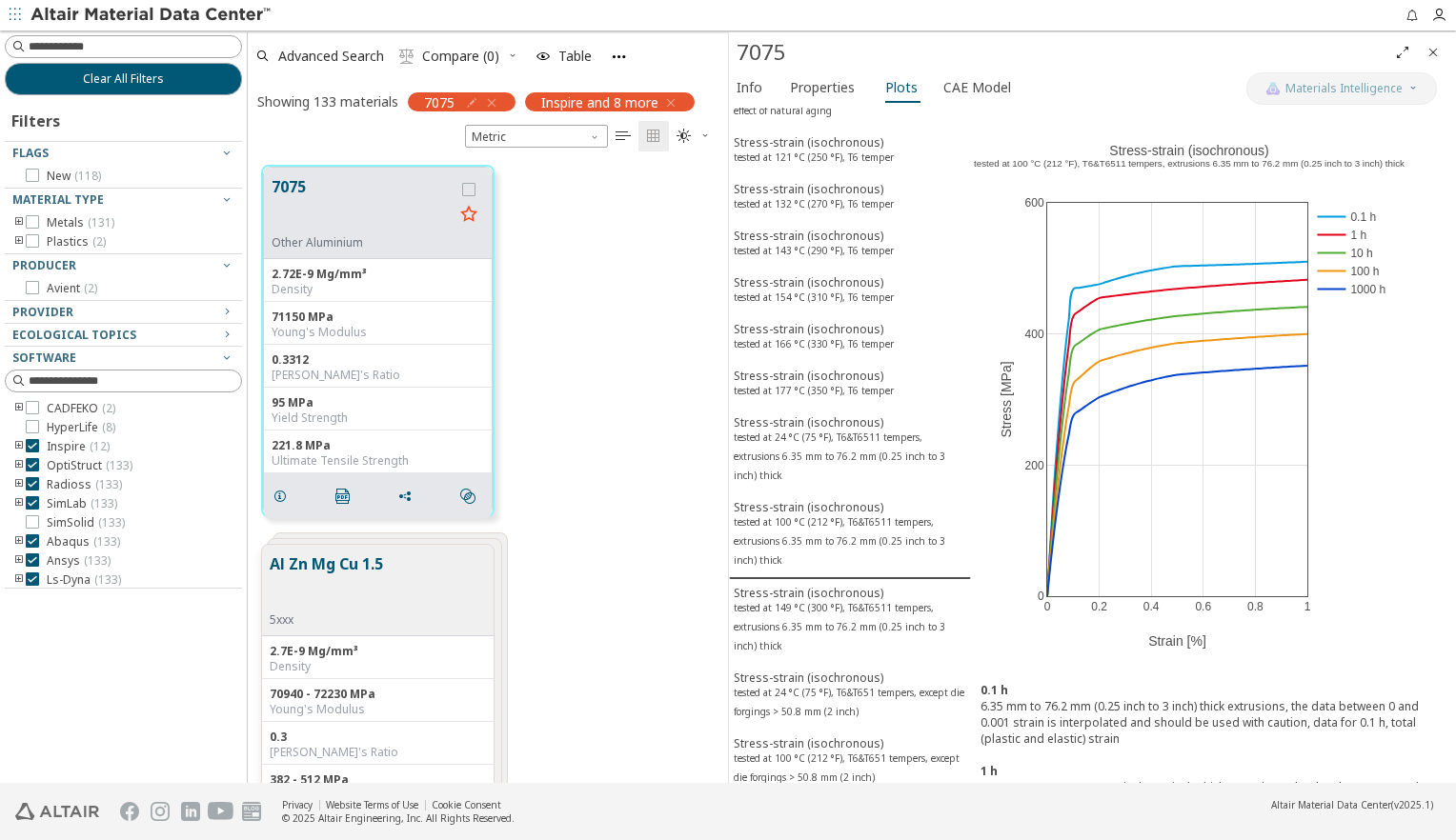
click at [841, 802] on div "Stress-strain (isochronous) tested at 121 °C (250 °F), T6&T651 tempers, except …" at bounding box center [850, 828] width 232 height 55
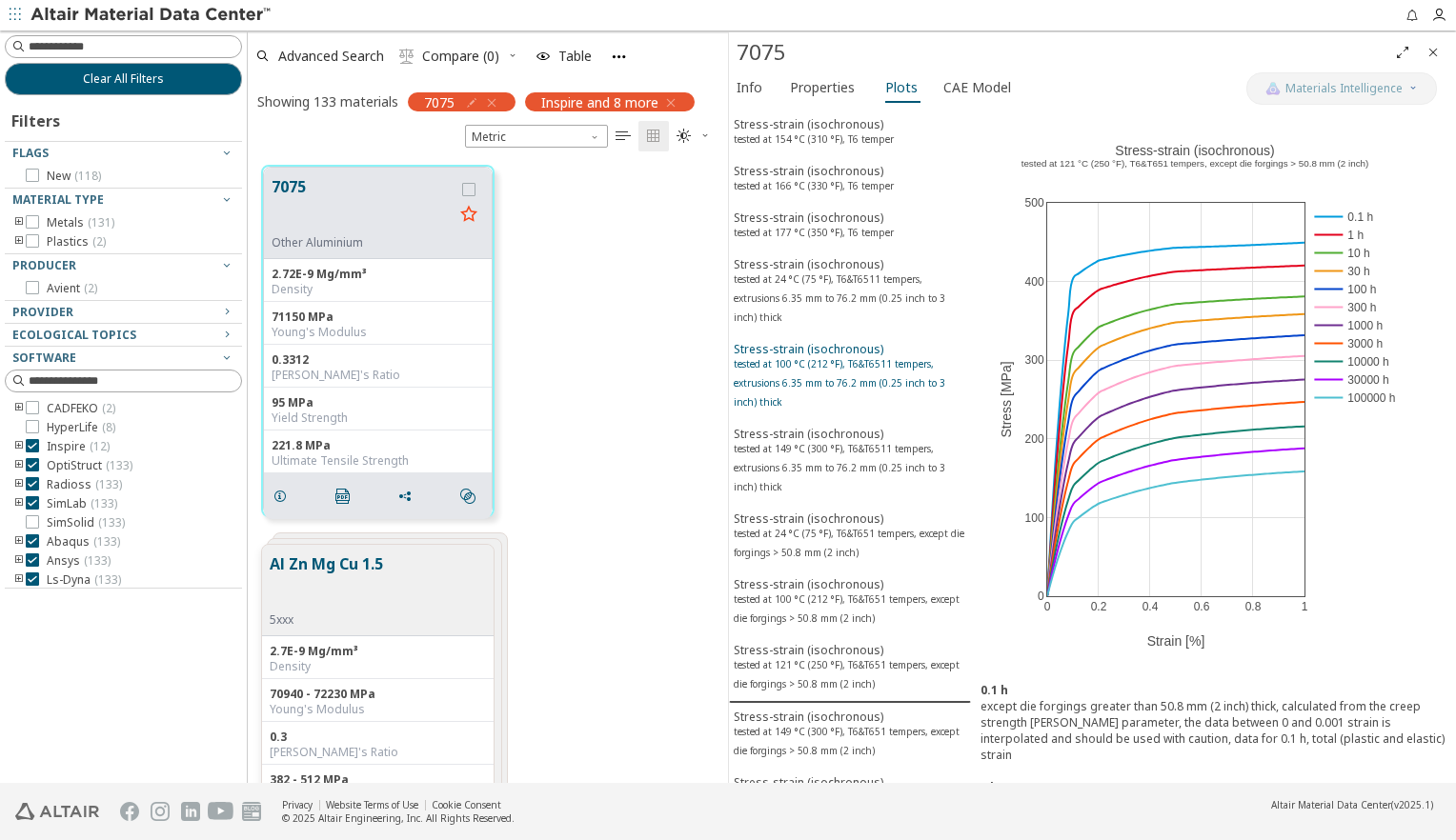
scroll to position [794, 0]
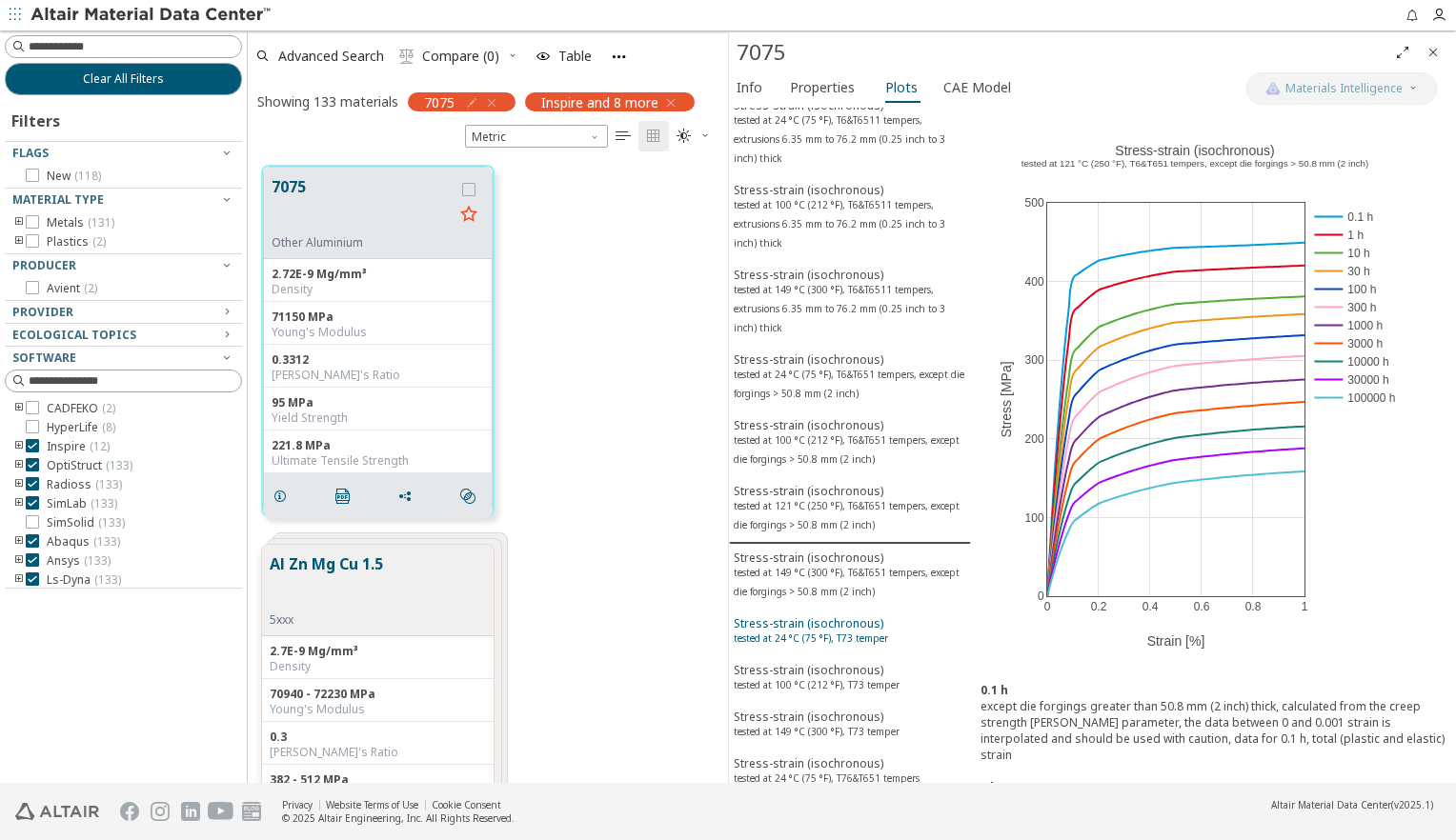
click at [839, 615] on div "Stress-strain (isochronous) tested at 24 °C (75 °F), T73 temper" at bounding box center [811, 633] width 155 height 36
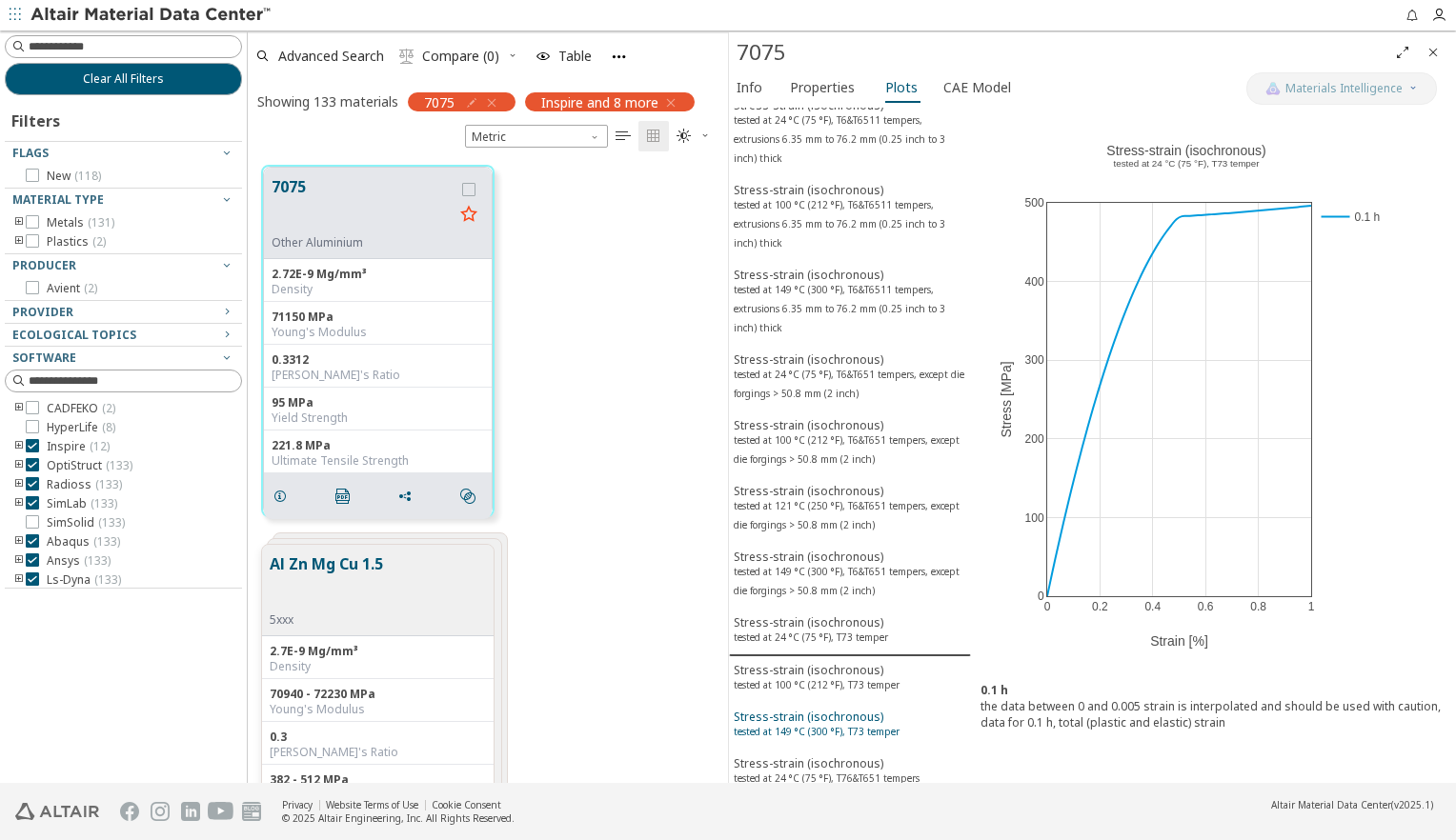
click at [817, 725] on sup "tested at 149 °C (300 °F), T73 temper" at bounding box center [816, 732] width 166 height 13
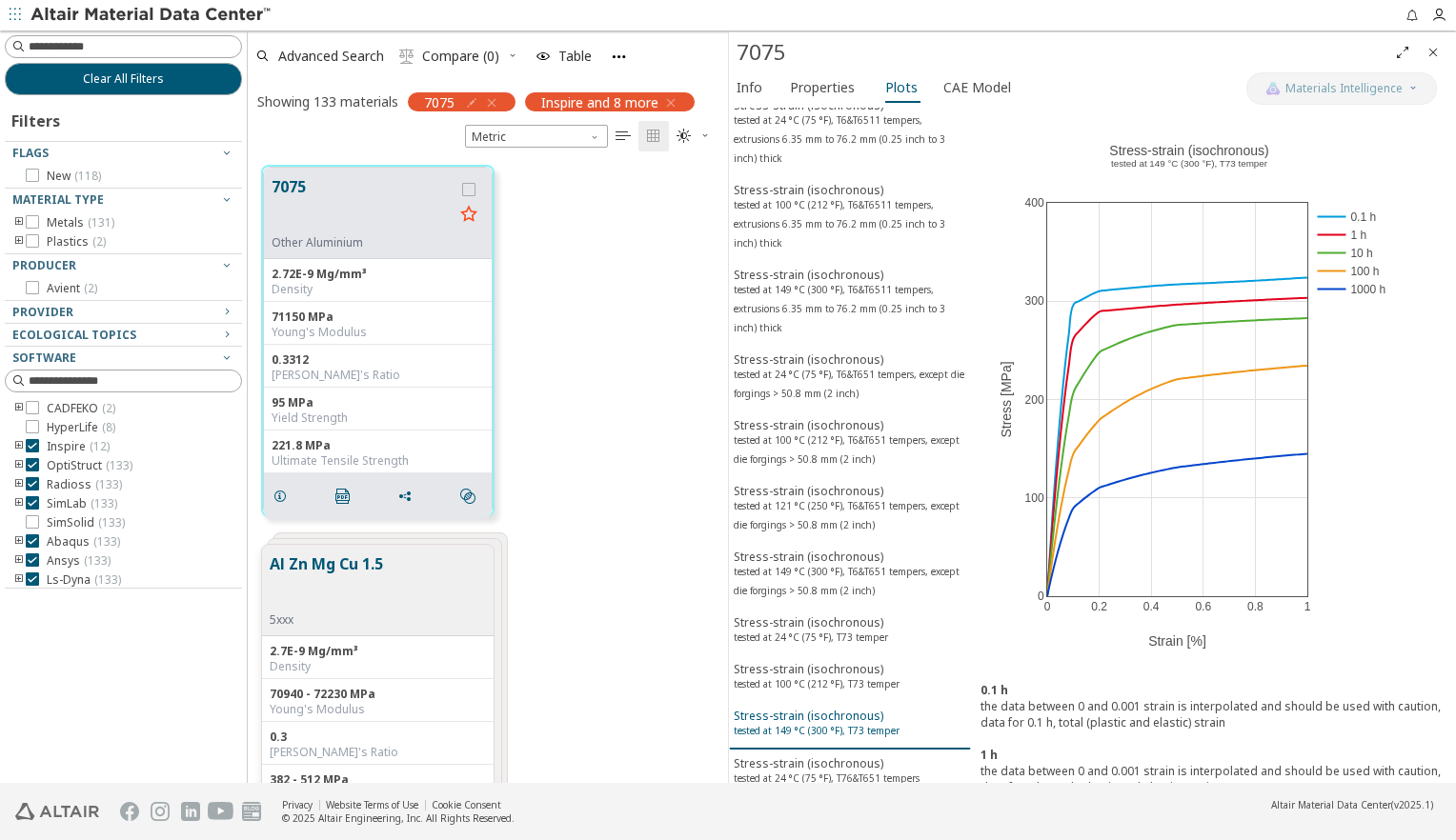
scroll to position [952, 0]
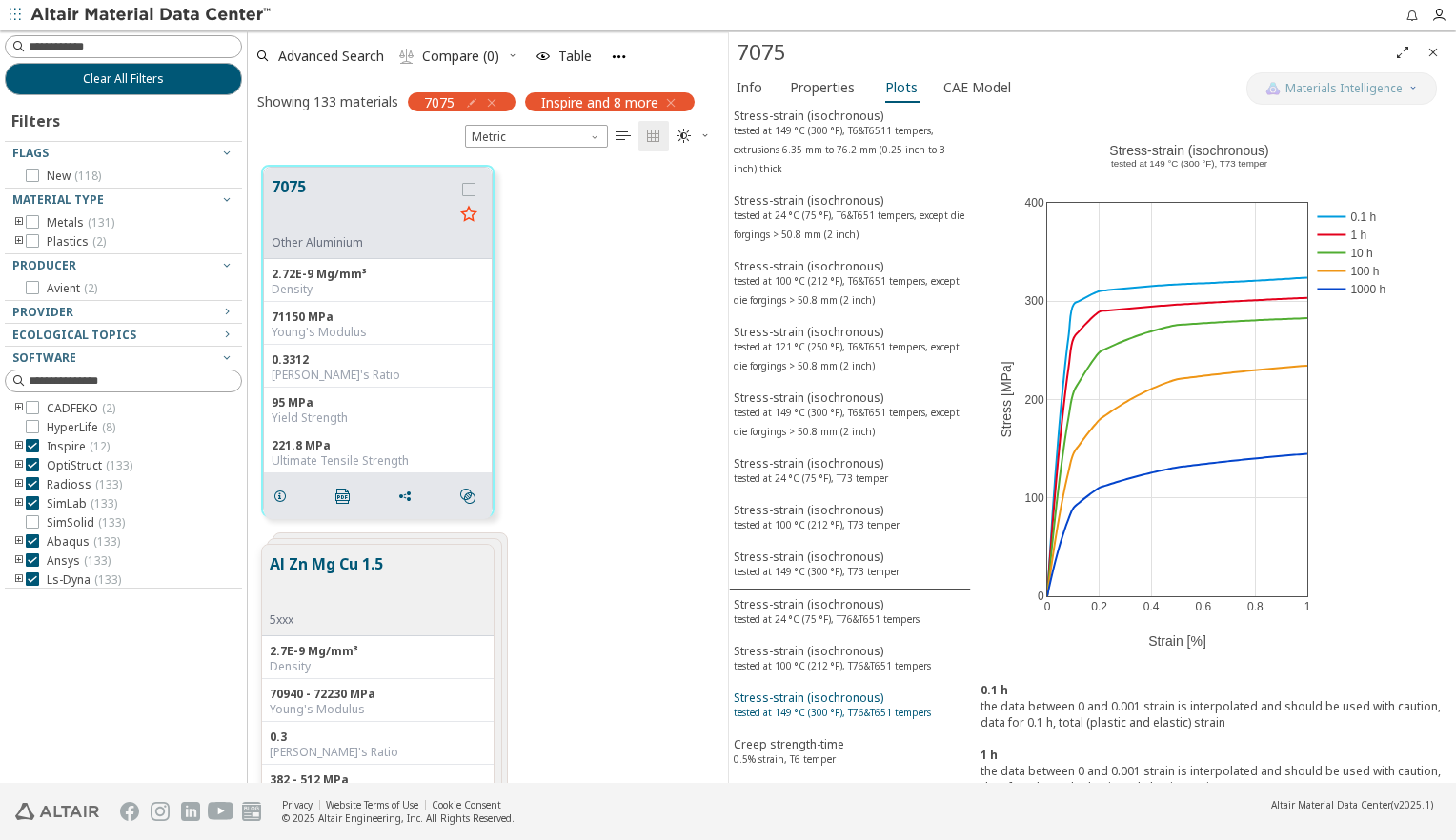
click at [792, 706] on sup "tested at 149 °C (300 °F), T76&T651 tempers" at bounding box center [832, 712] width 197 height 13
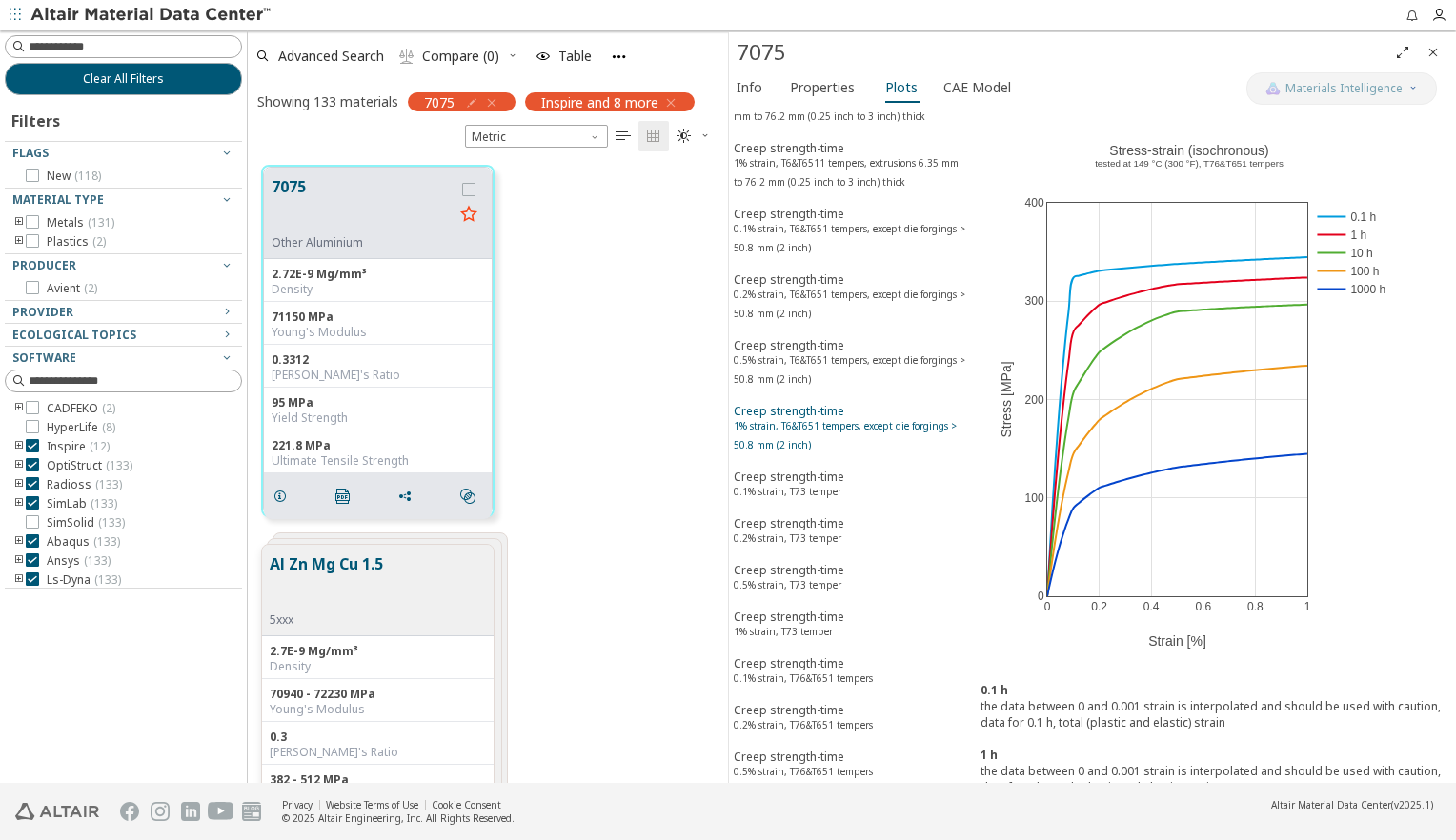
scroll to position [1906, 0]
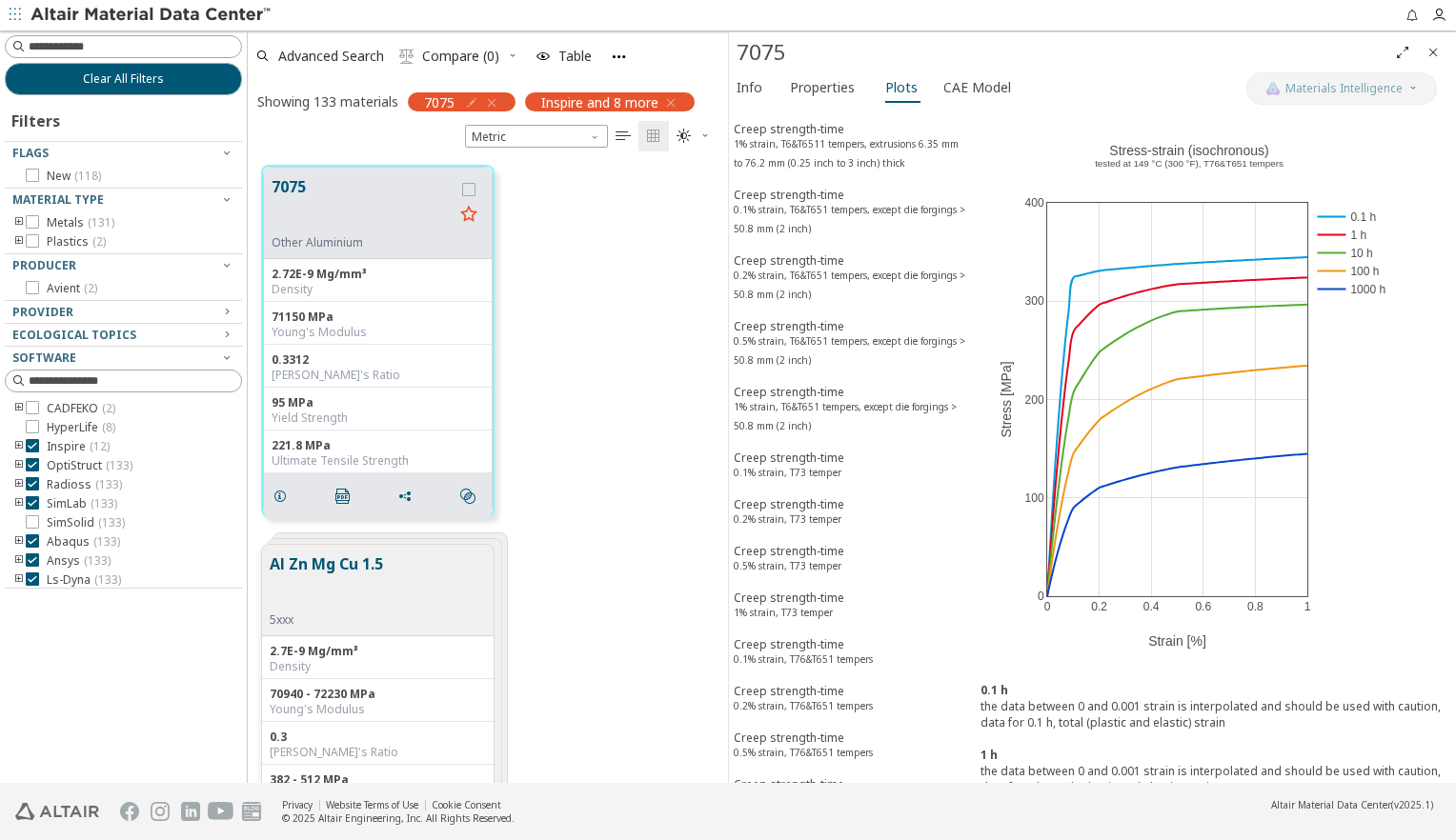
click at [818, 839] on sup "T6&T6511 tempers, extrusions 6.35 mm to 76.2 mm (0.25 inch to 3 inch)" at bounding box center [849, 855] width 231 height 33
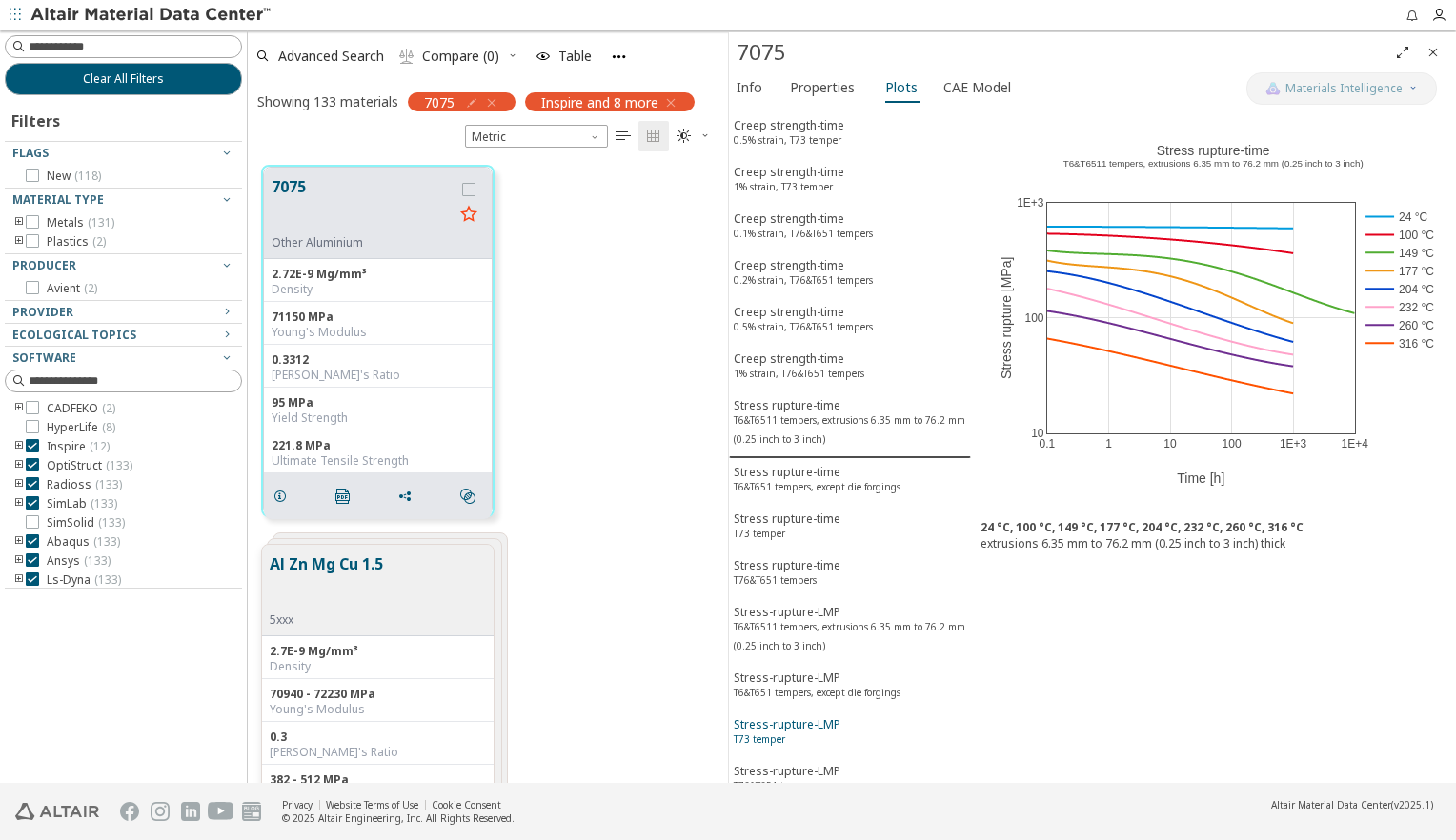
scroll to position [2381, 0]
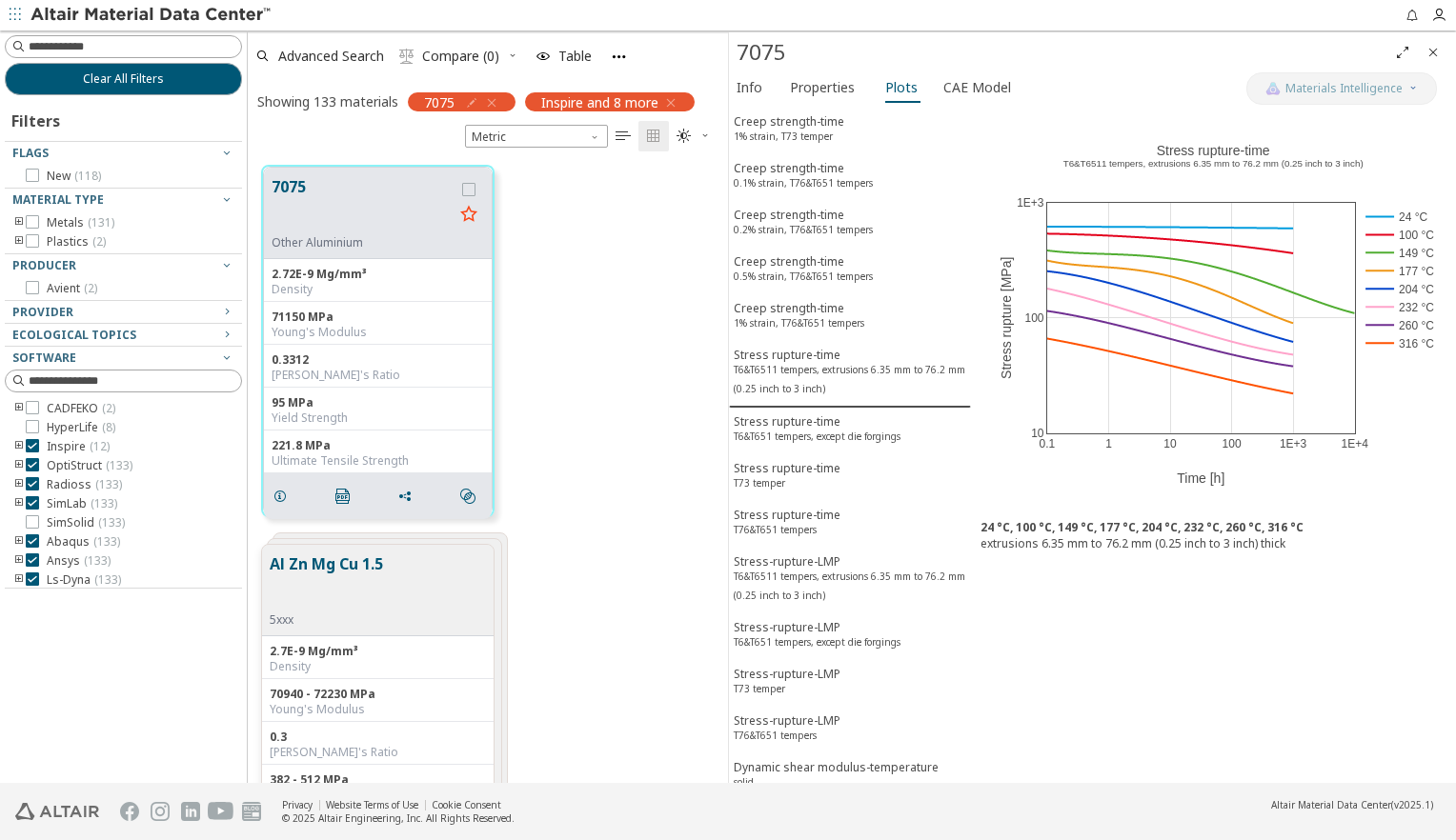
click at [813, 806] on div "Elongation-temperature 0.635 mm (0.025 inch) sheet" at bounding box center [799, 824] width 131 height 36
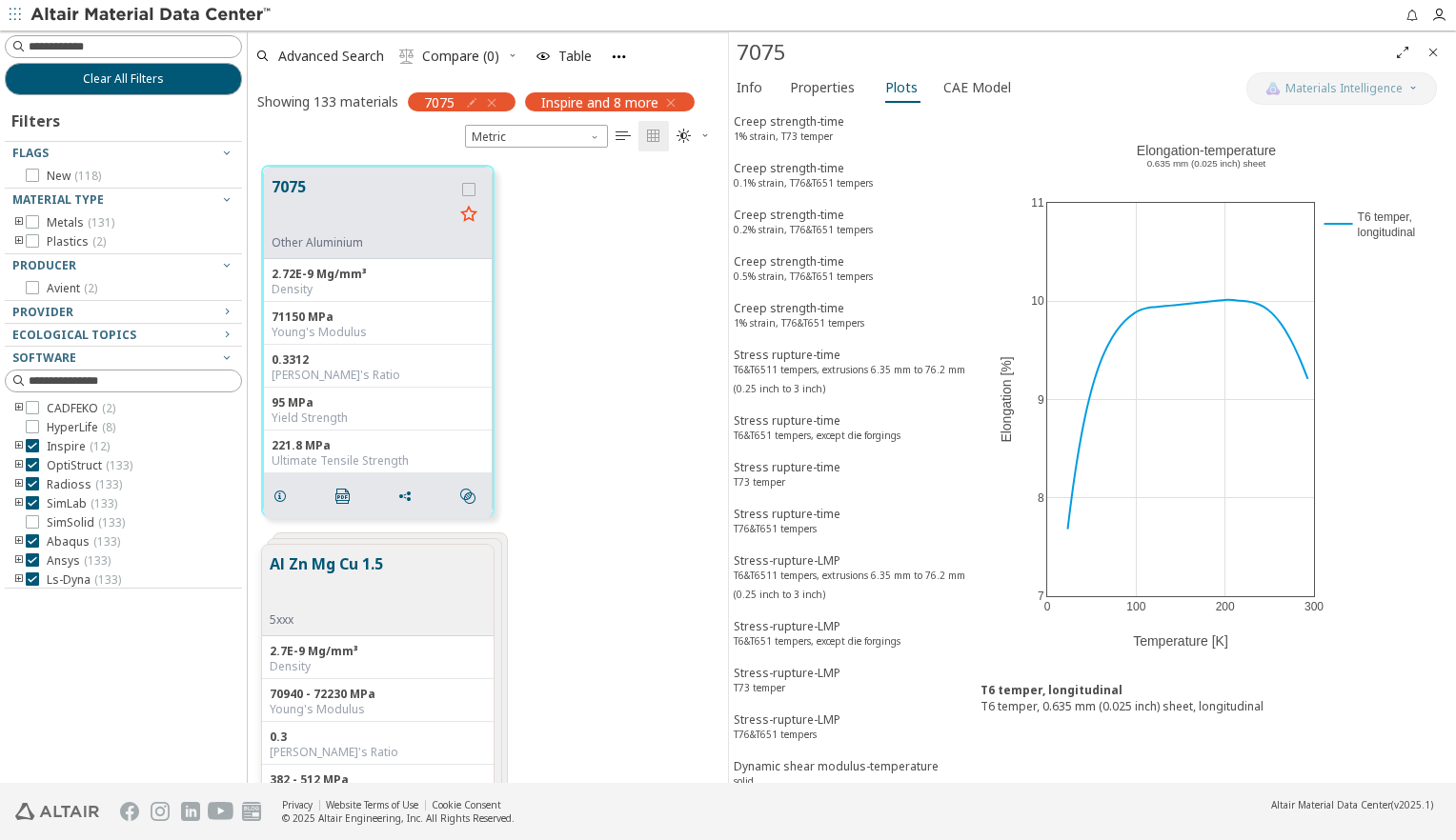
scroll to position [2539, 0]
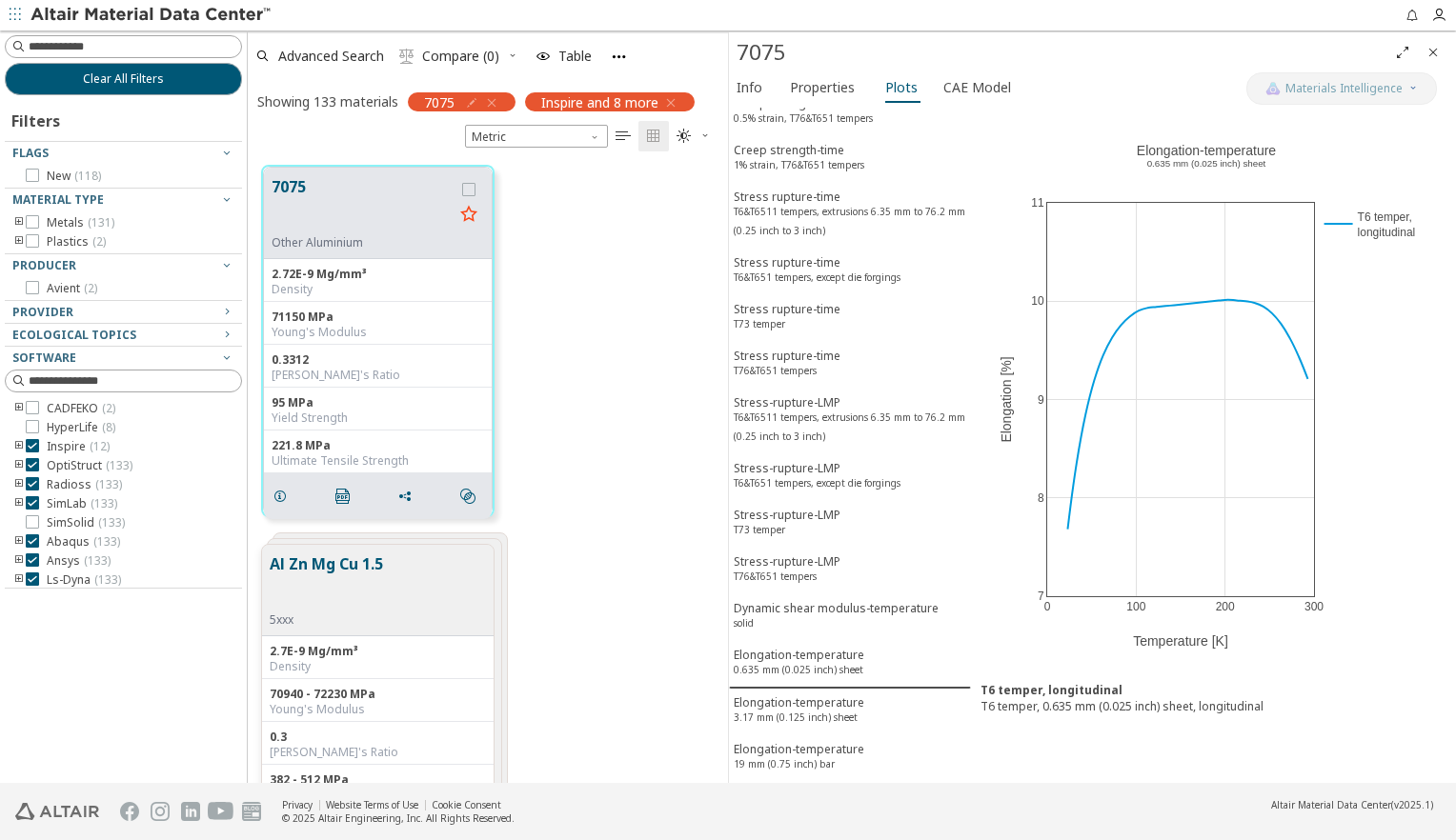
click at [844, 834] on div "Tensile modulus-temperature solid" at bounding box center [815, 852] width 163 height 36
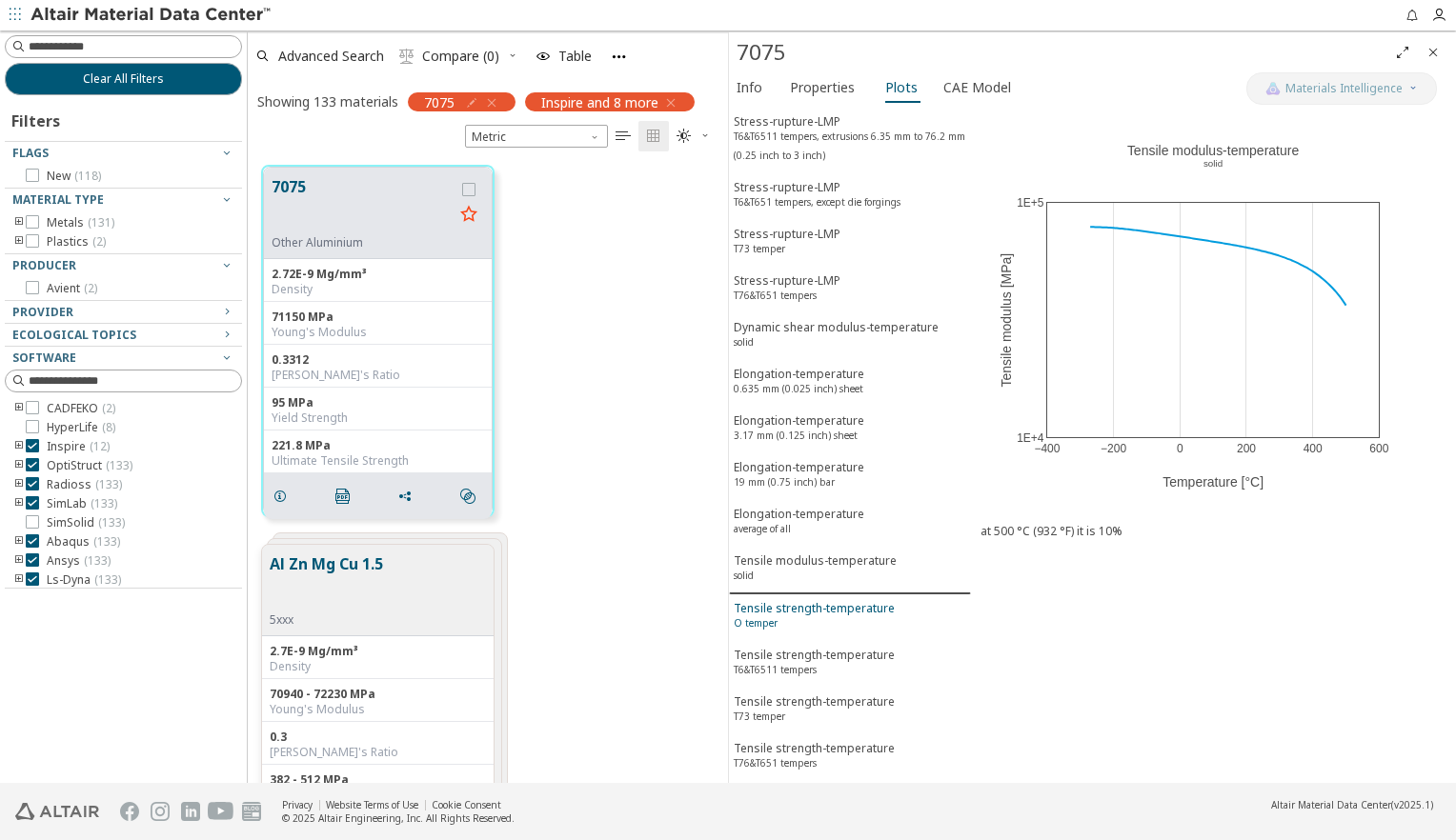
scroll to position [2857, 0]
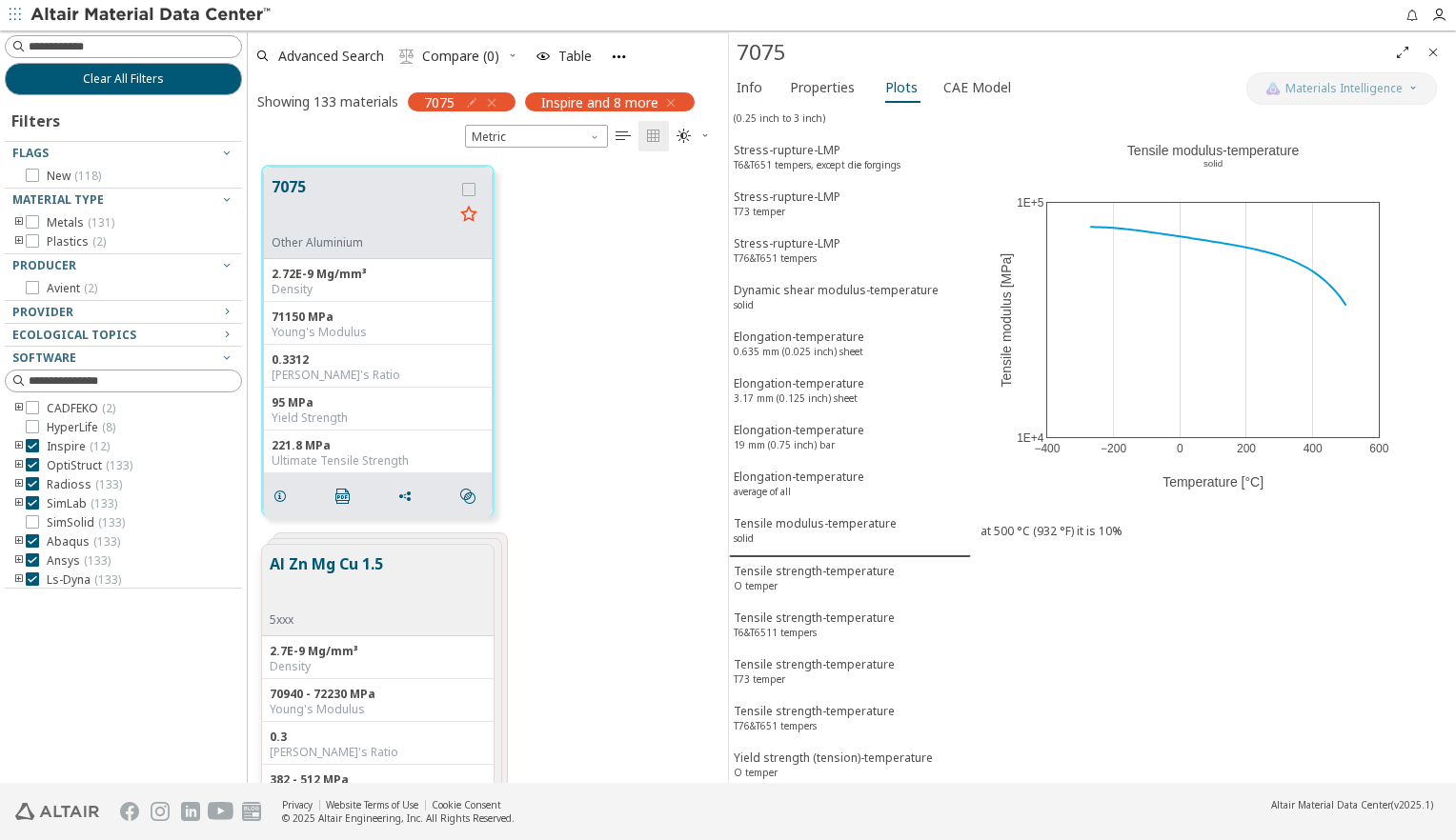
click at [806, 812] on sup "T6&T6511 tempers" at bounding box center [775, 819] width 83 height 13
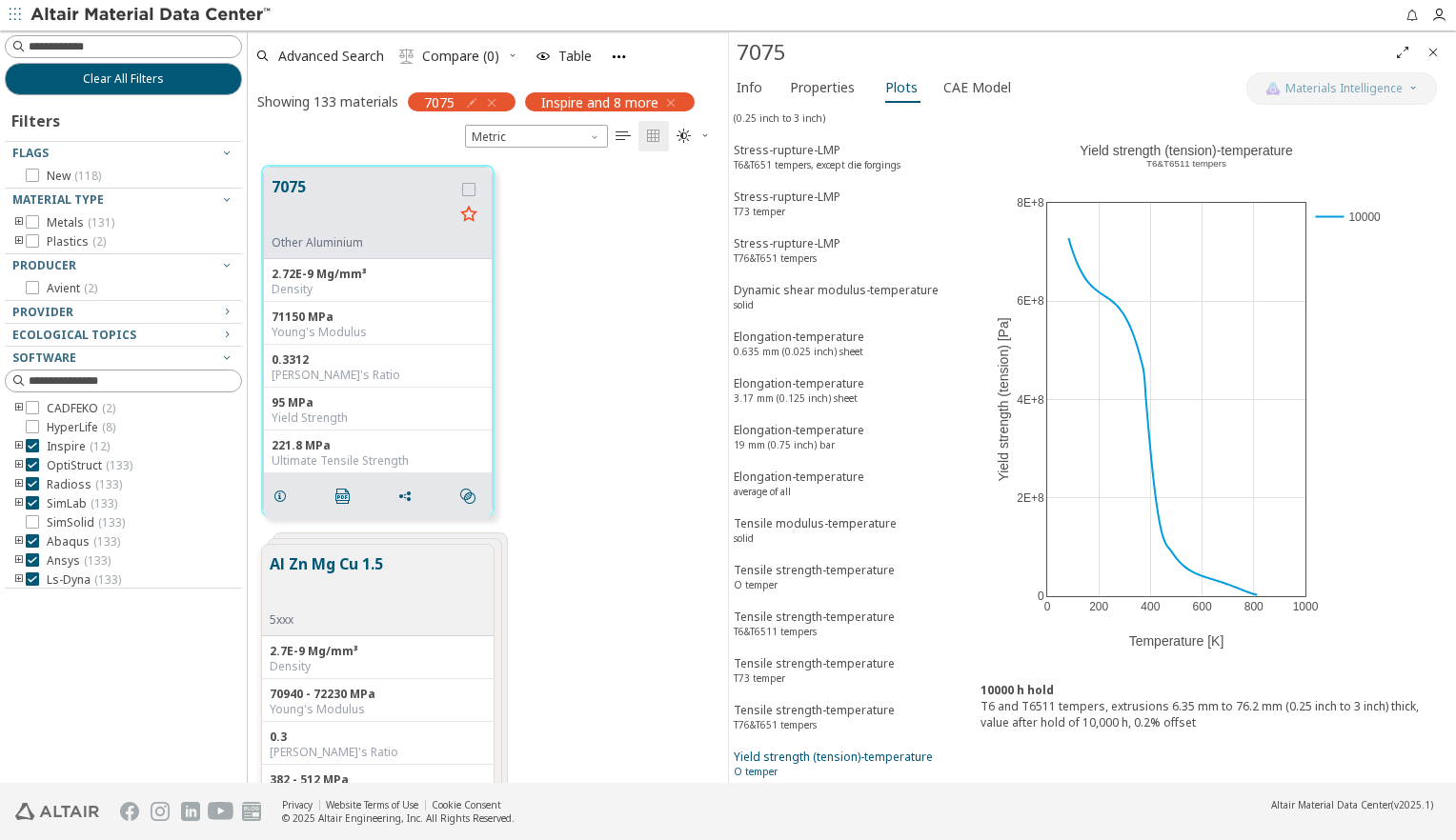
click at [858, 749] on div "Yield strength (tension)-temperature O temper" at bounding box center [833, 766] width 199 height 36
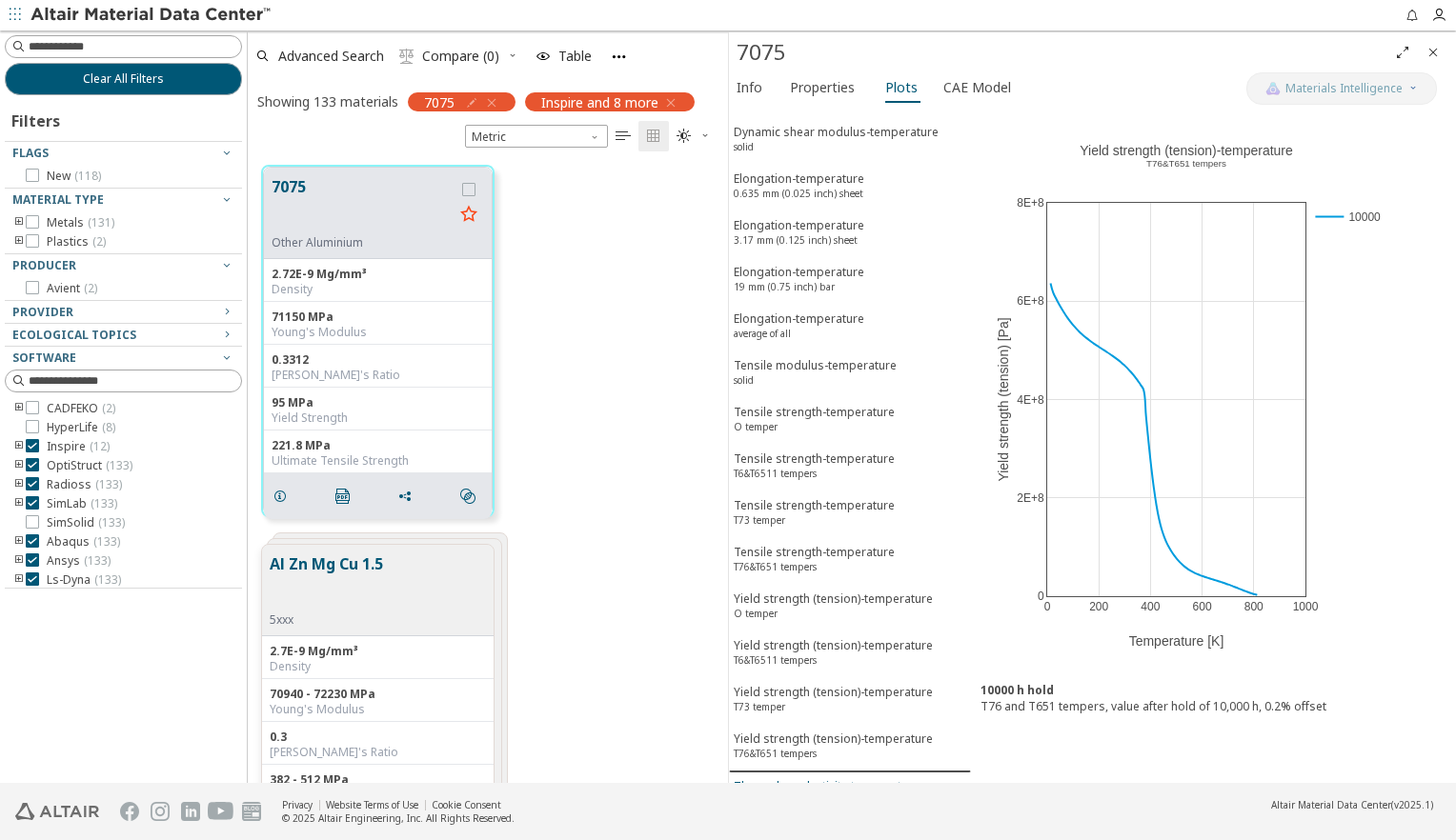
click at [893, 779] on div "Thermal conductivity-temperature solid" at bounding box center [827, 796] width 186 height 36
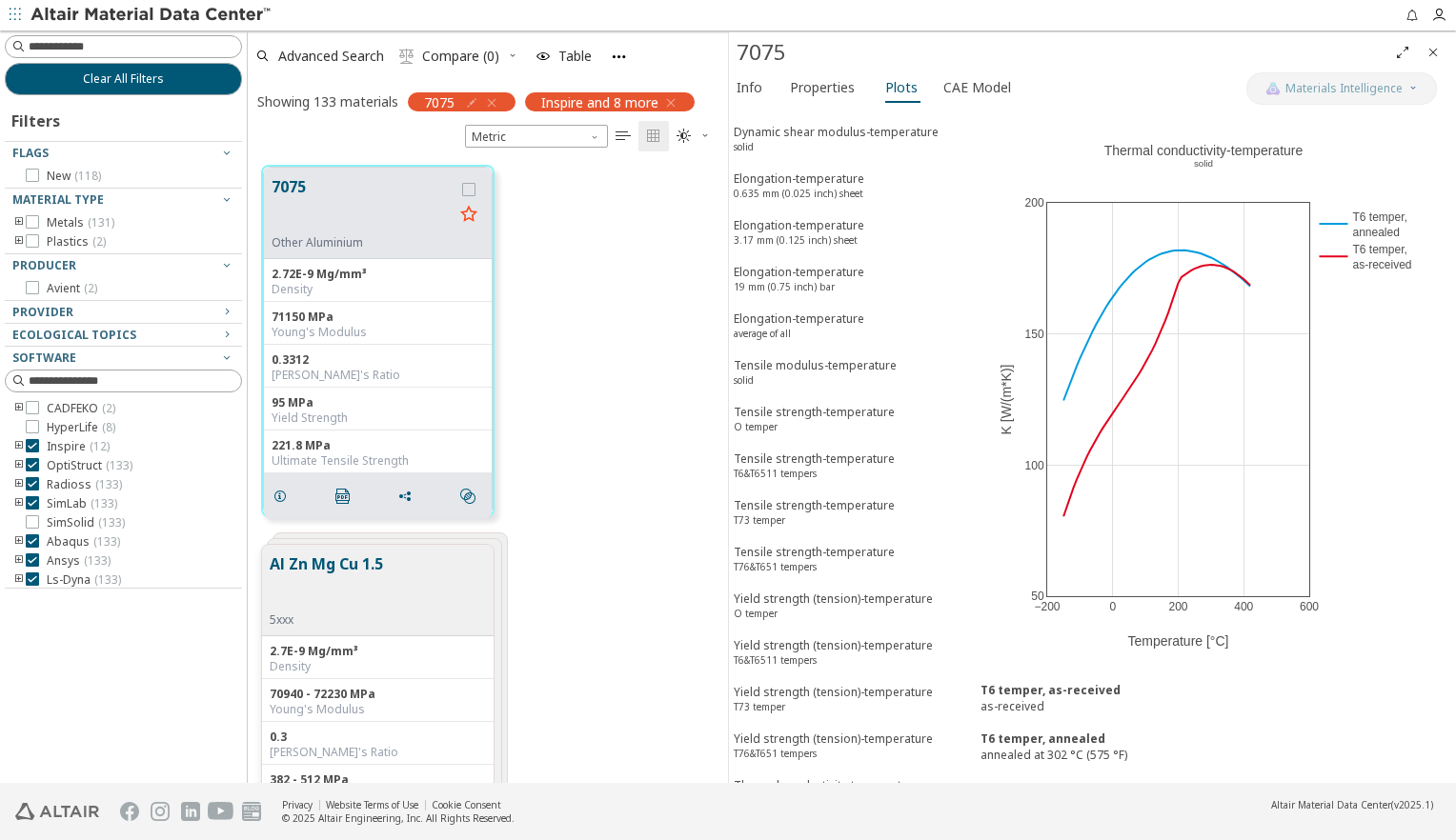
click at [829, 825] on div "Specific heat - temperature solid" at bounding box center [807, 842] width 147 height 36
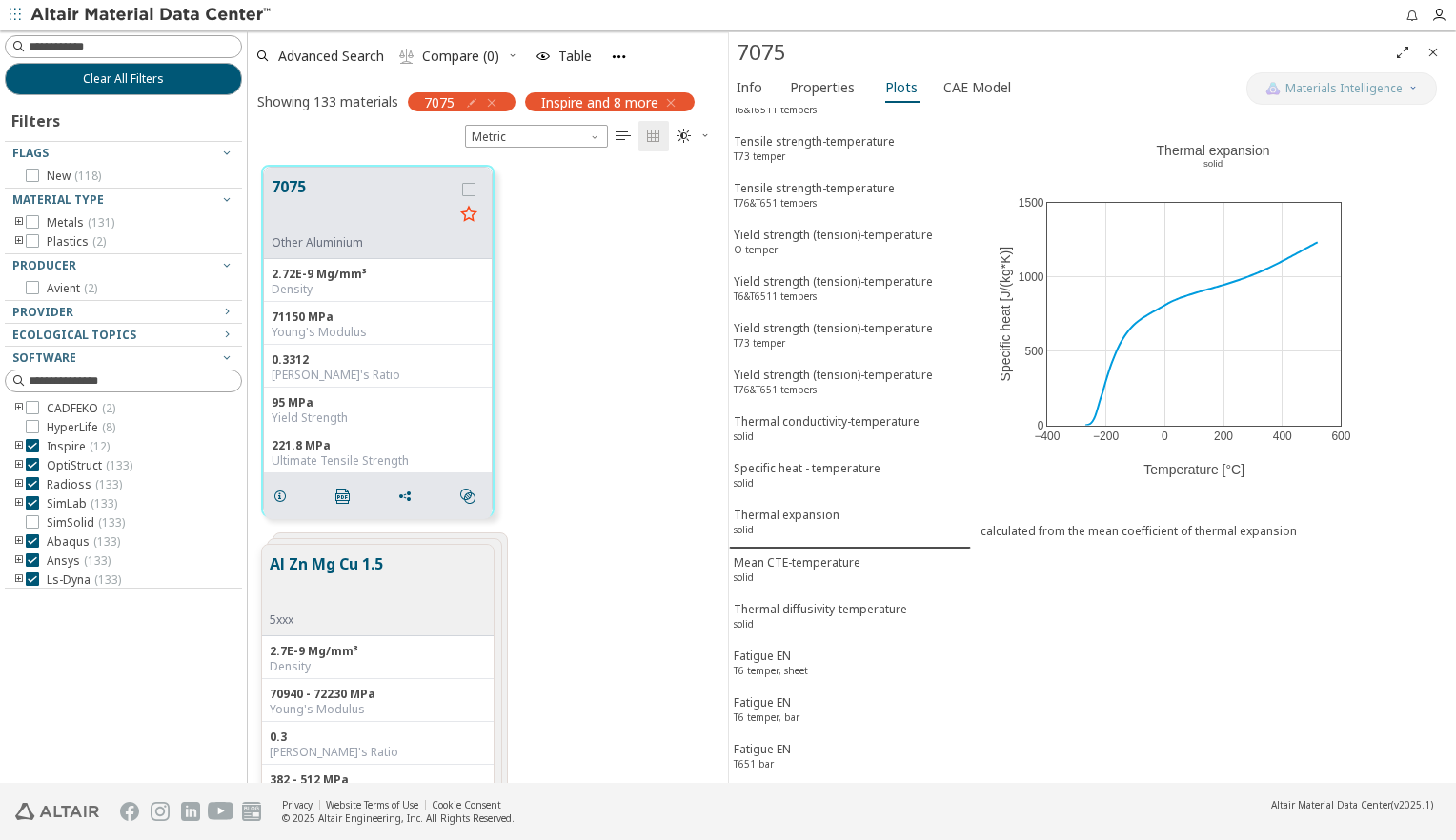
scroll to position [3475, 0]
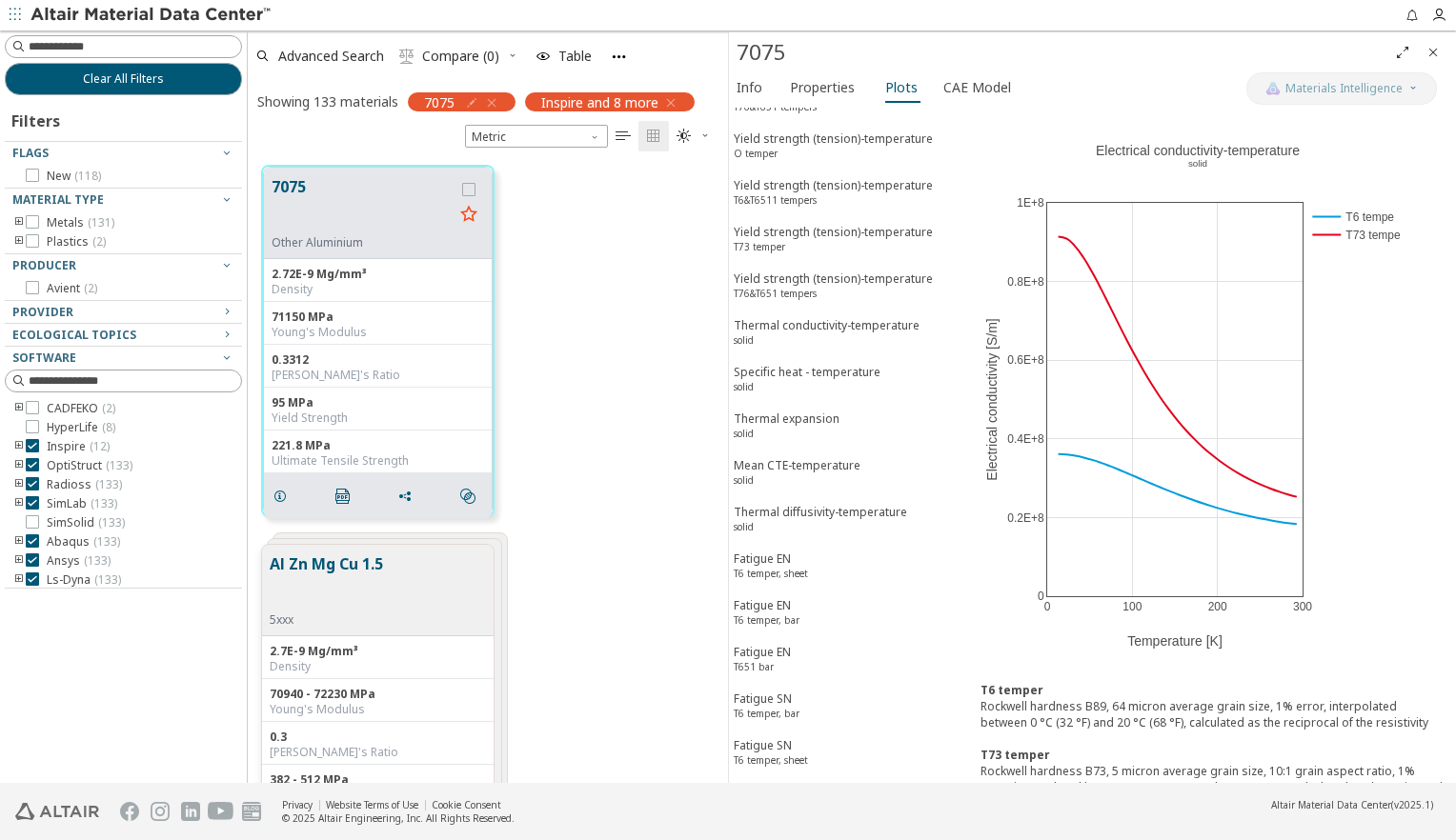
click at [805, 830] on div "Density-temperature solid" at bounding box center [790, 848] width 113 height 36
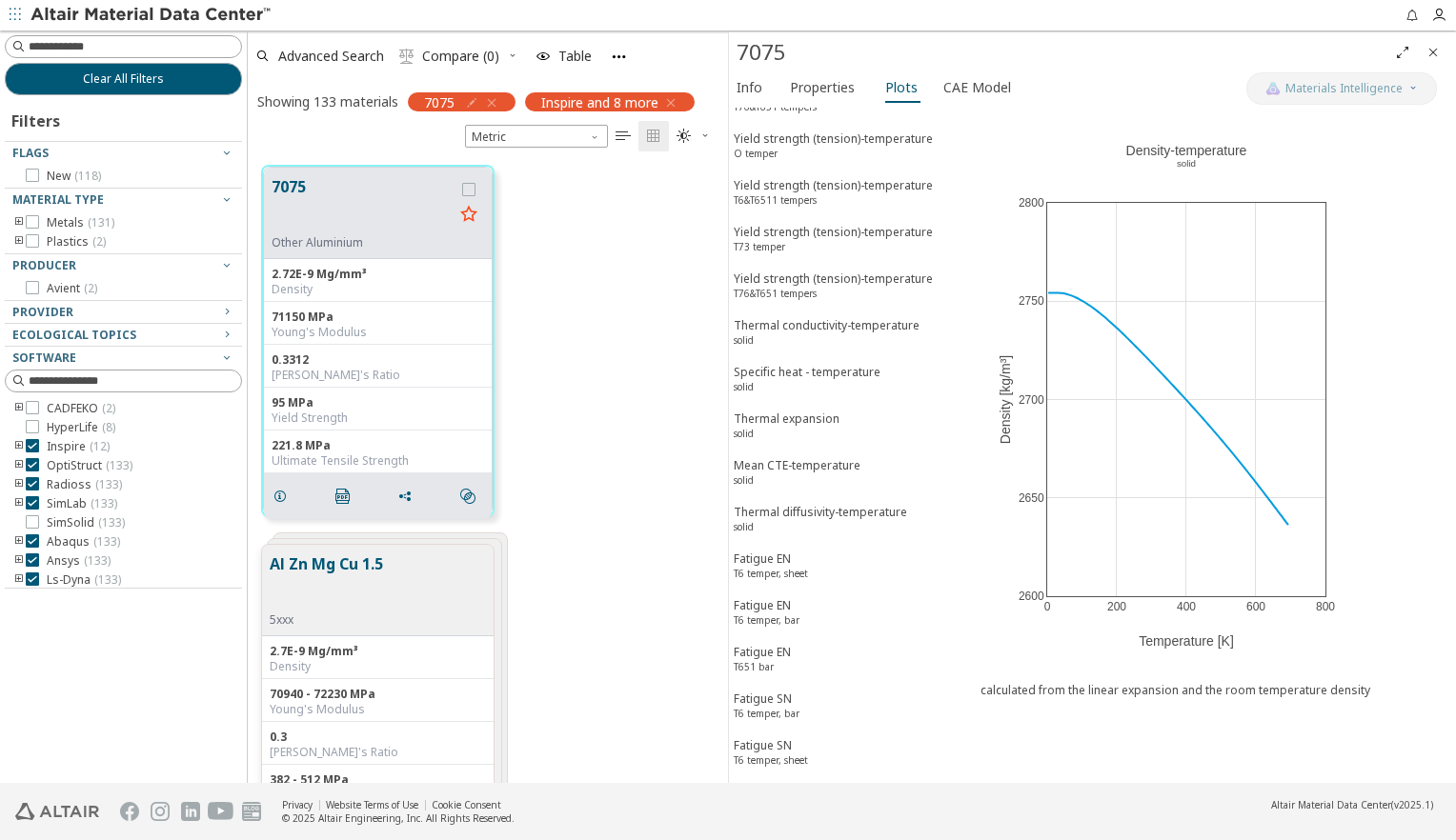
click at [815, 779] on button "Bulk modulus-temperature solid" at bounding box center [850, 802] width 242 height 47
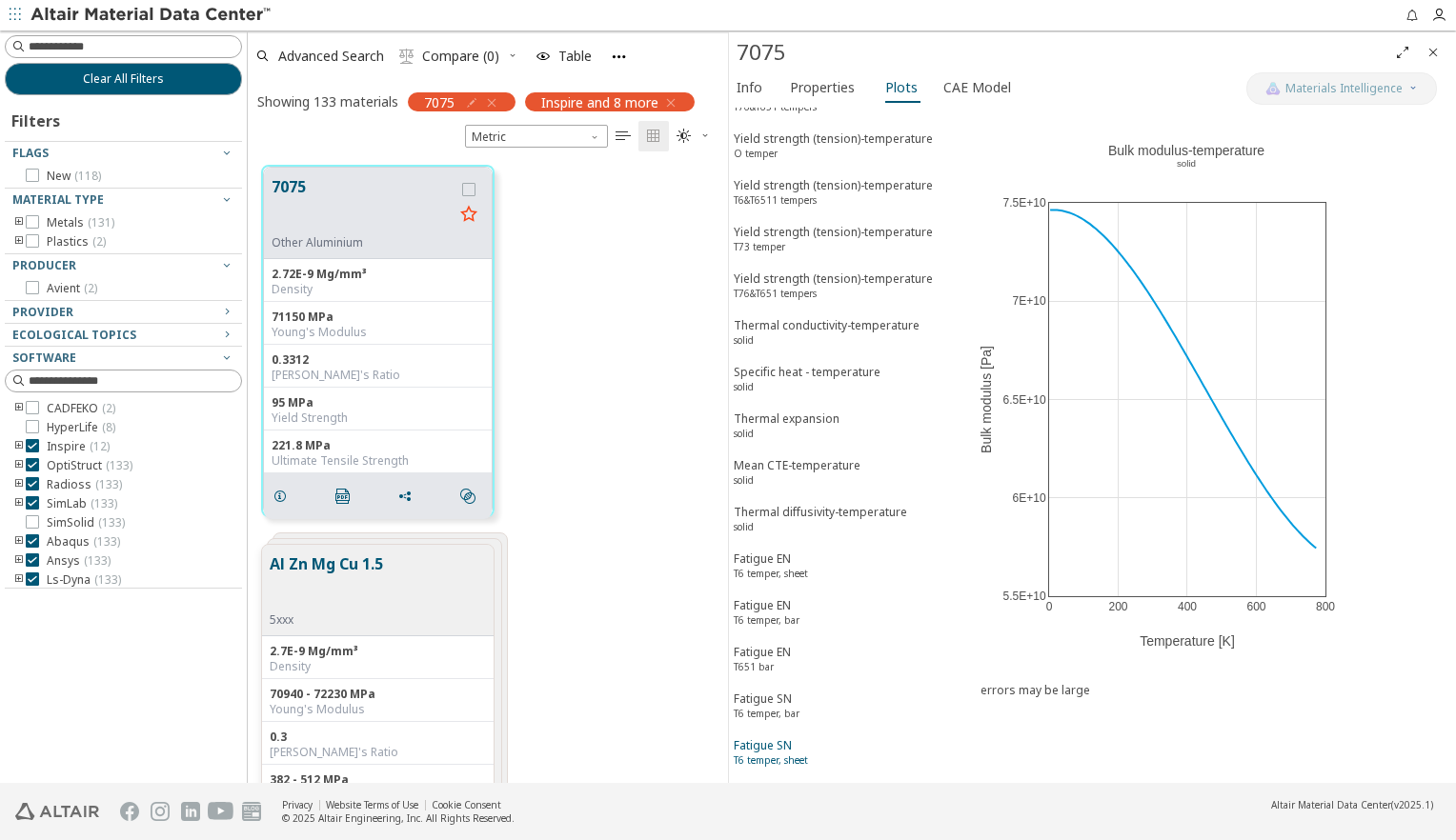
click at [781, 737] on div "Fatigue SN T6 temper, sheet" at bounding box center [770, 755] width 74 height 36
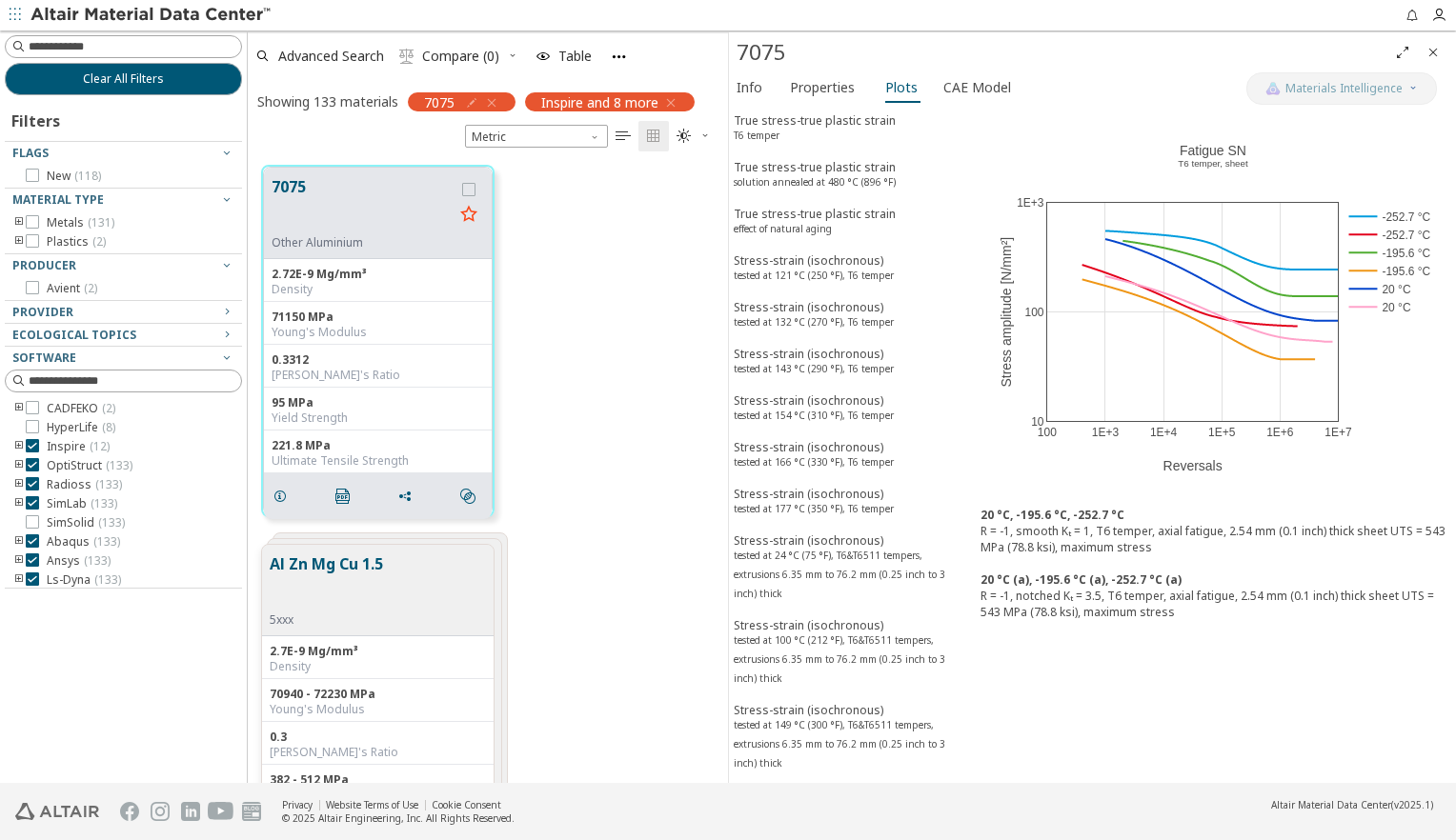
scroll to position [0, 0]
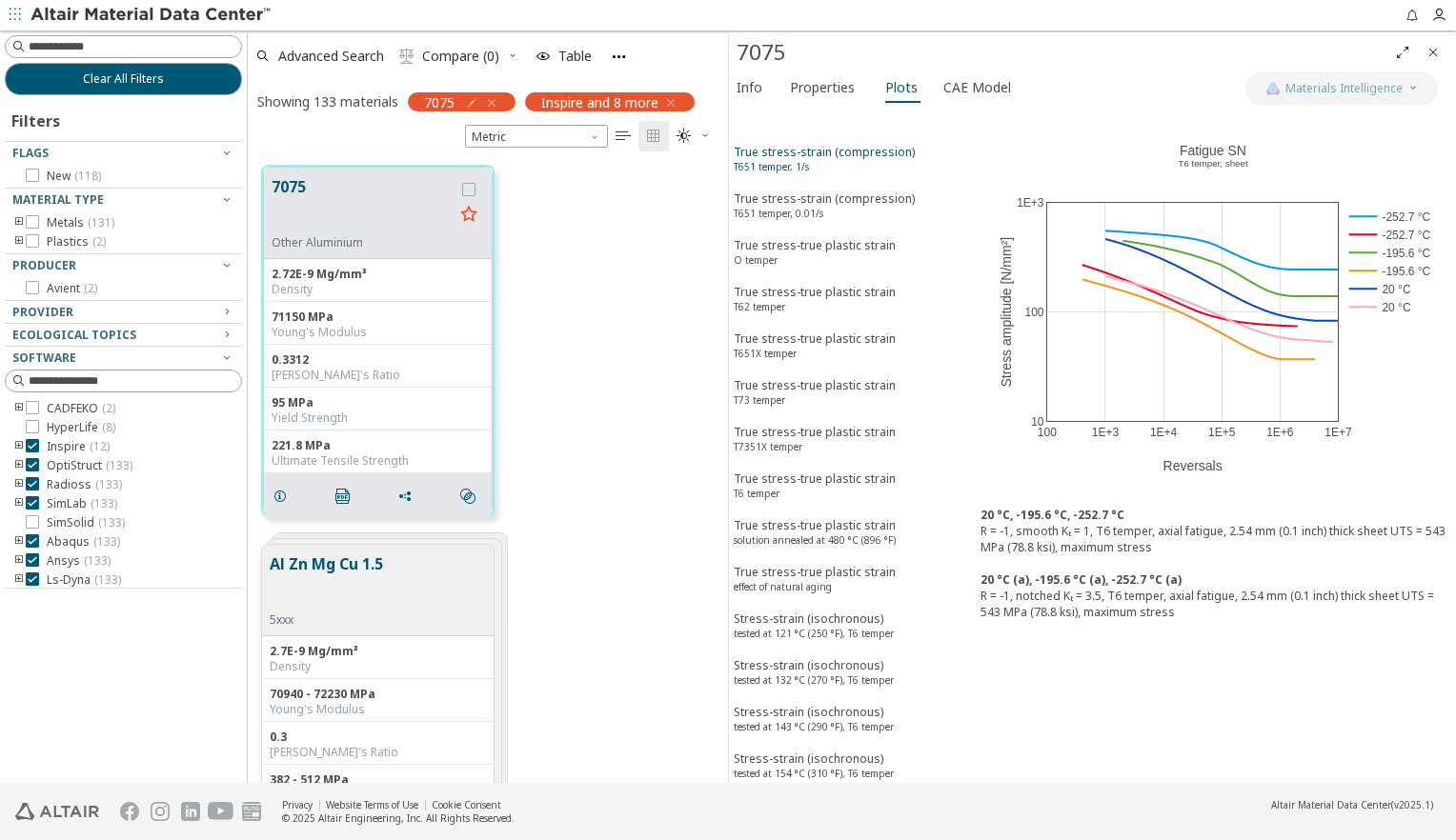
click at [822, 147] on div "True stress-strain (compression) T651 temper, 1/s" at bounding box center [824, 161] width 182 height 36
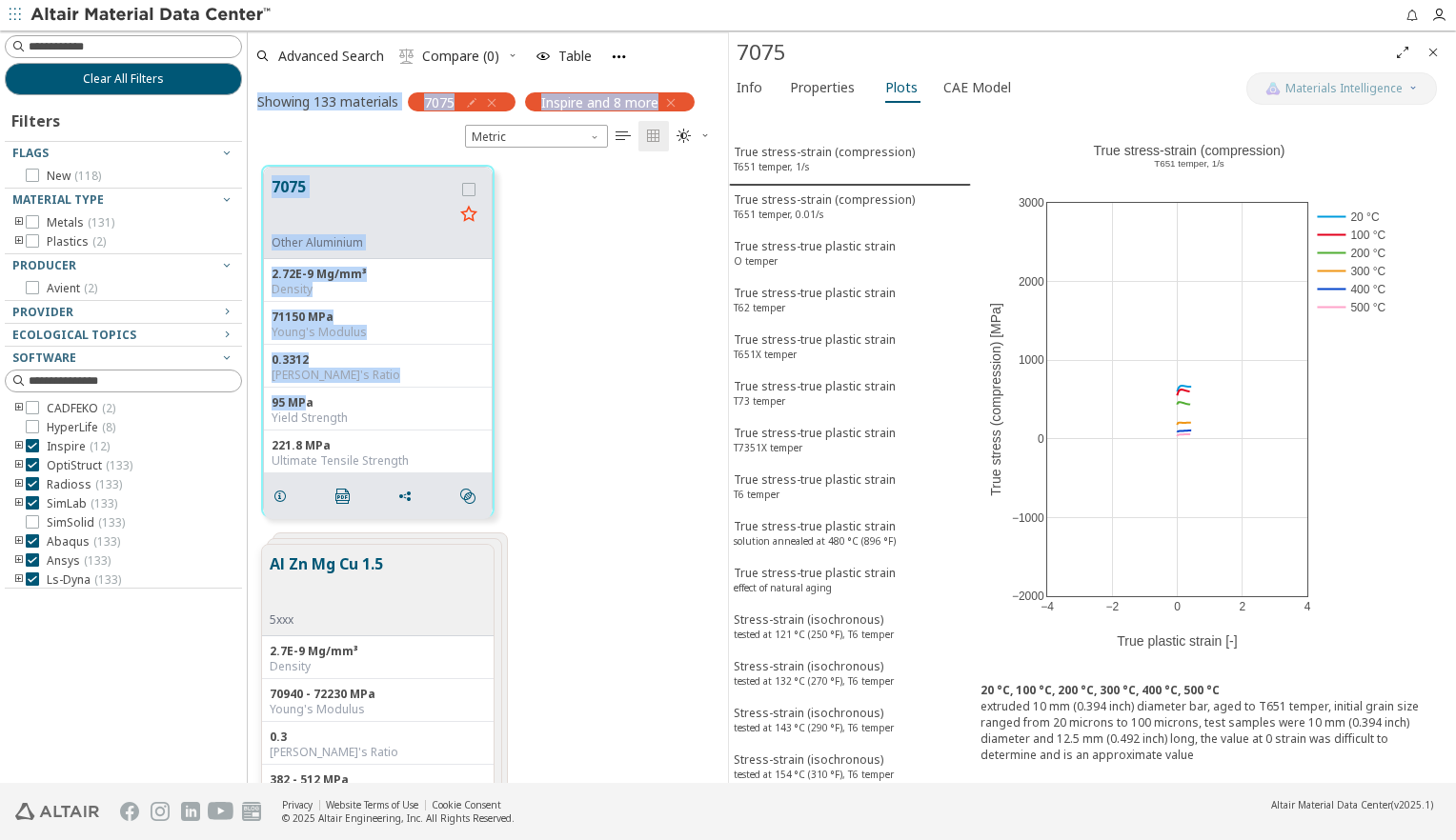
drag, startPoint x: 308, startPoint y: 398, endPoint x: 208, endPoint y: 395, distance: 100.0
click at [208, 395] on div "Clear All Filters Filters Flags New ( 118 ) Material Type Metals ( 131 ) Plasti…" at bounding box center [728, 407] width 1456 height 753
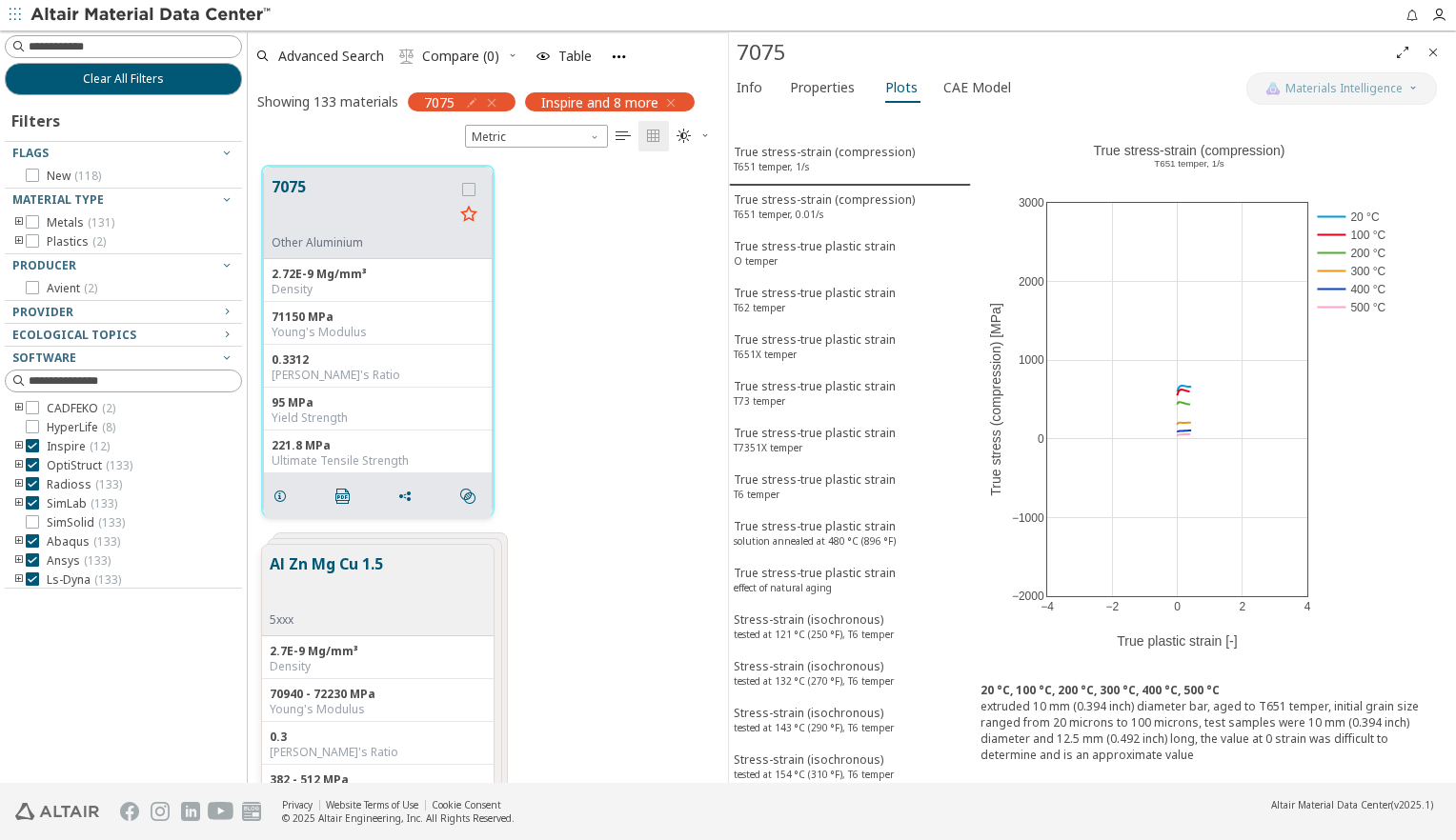
drag, startPoint x: 208, startPoint y: 395, endPoint x: 423, endPoint y: 424, distance: 216.9
click at [423, 424] on div "95 MPa Yield Strength" at bounding box center [377, 409] width 228 height 43
